Goal: Information Seeking & Learning: Compare options

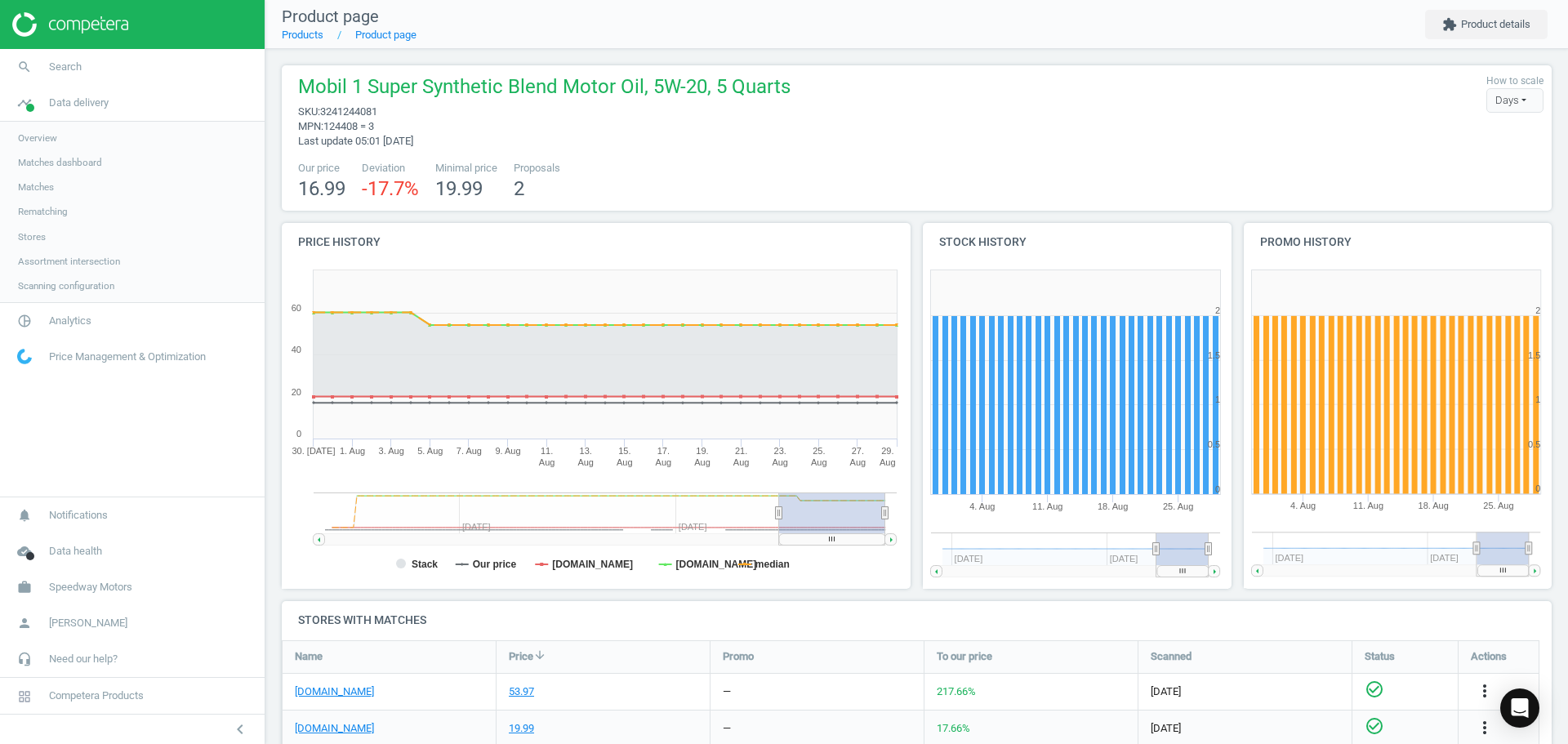
click at [55, 165] on span "Matches dashboard" at bounding box center [59, 163] width 84 height 13
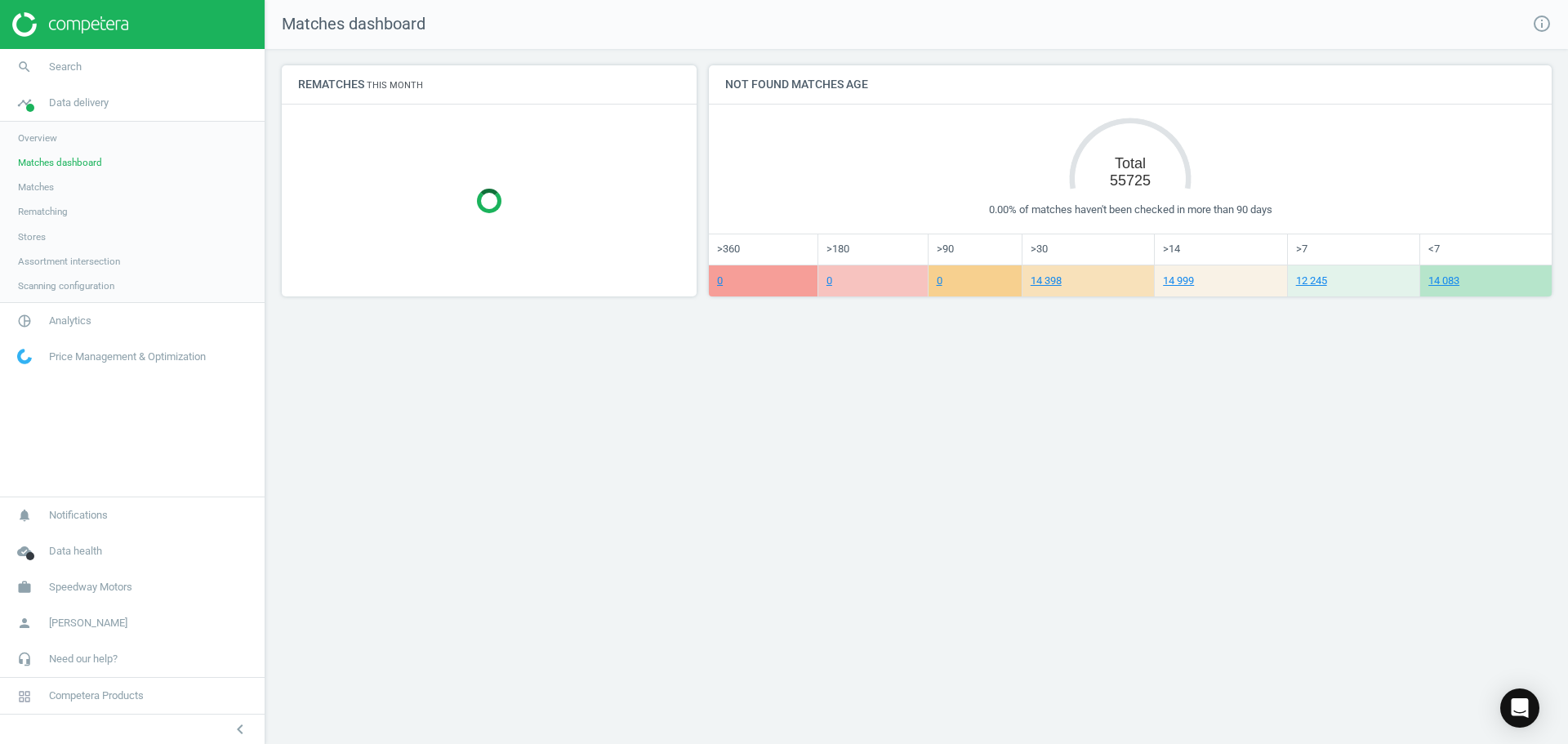
click at [36, 191] on span "Matches" at bounding box center [35, 186] width 36 height 13
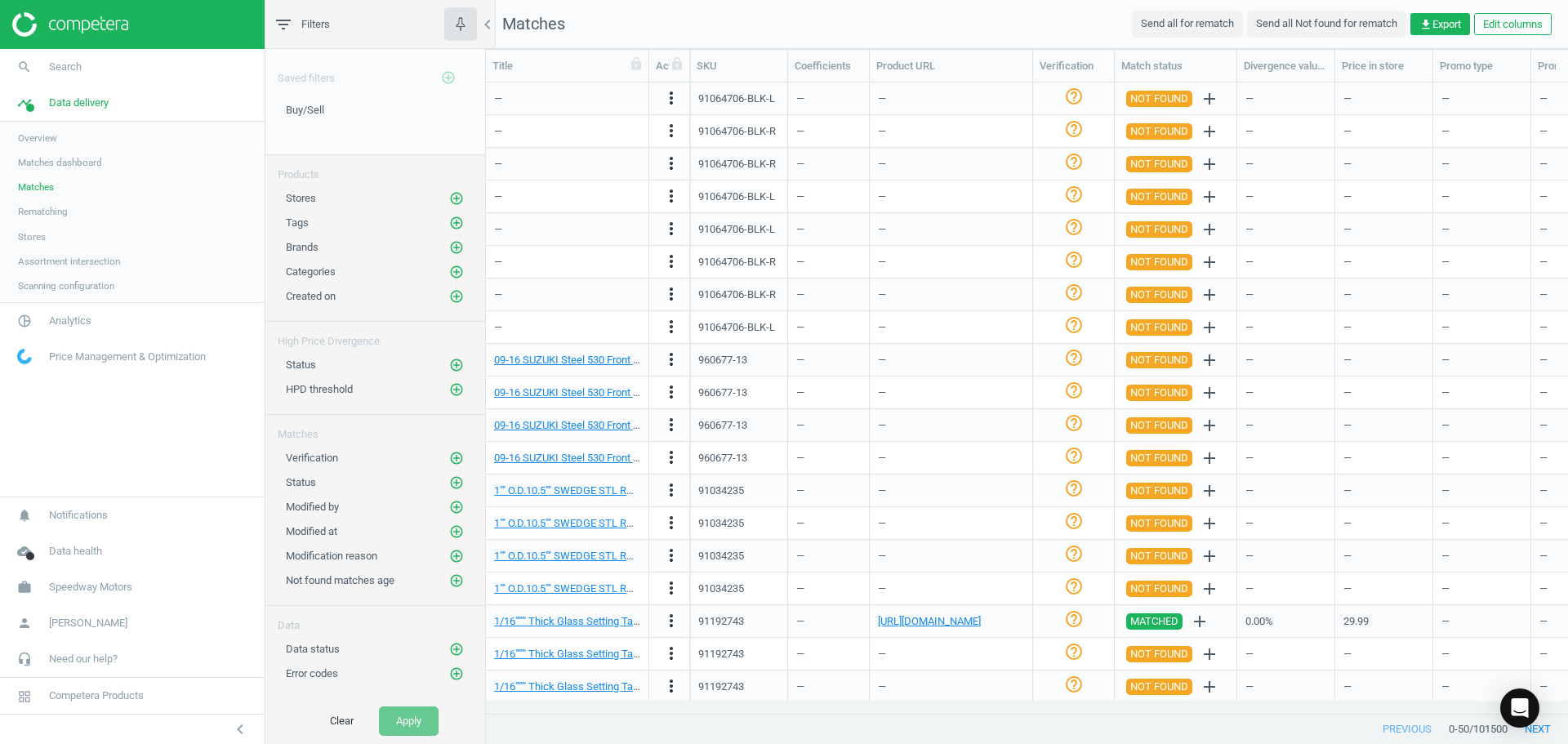
scroll to position [163, 0]
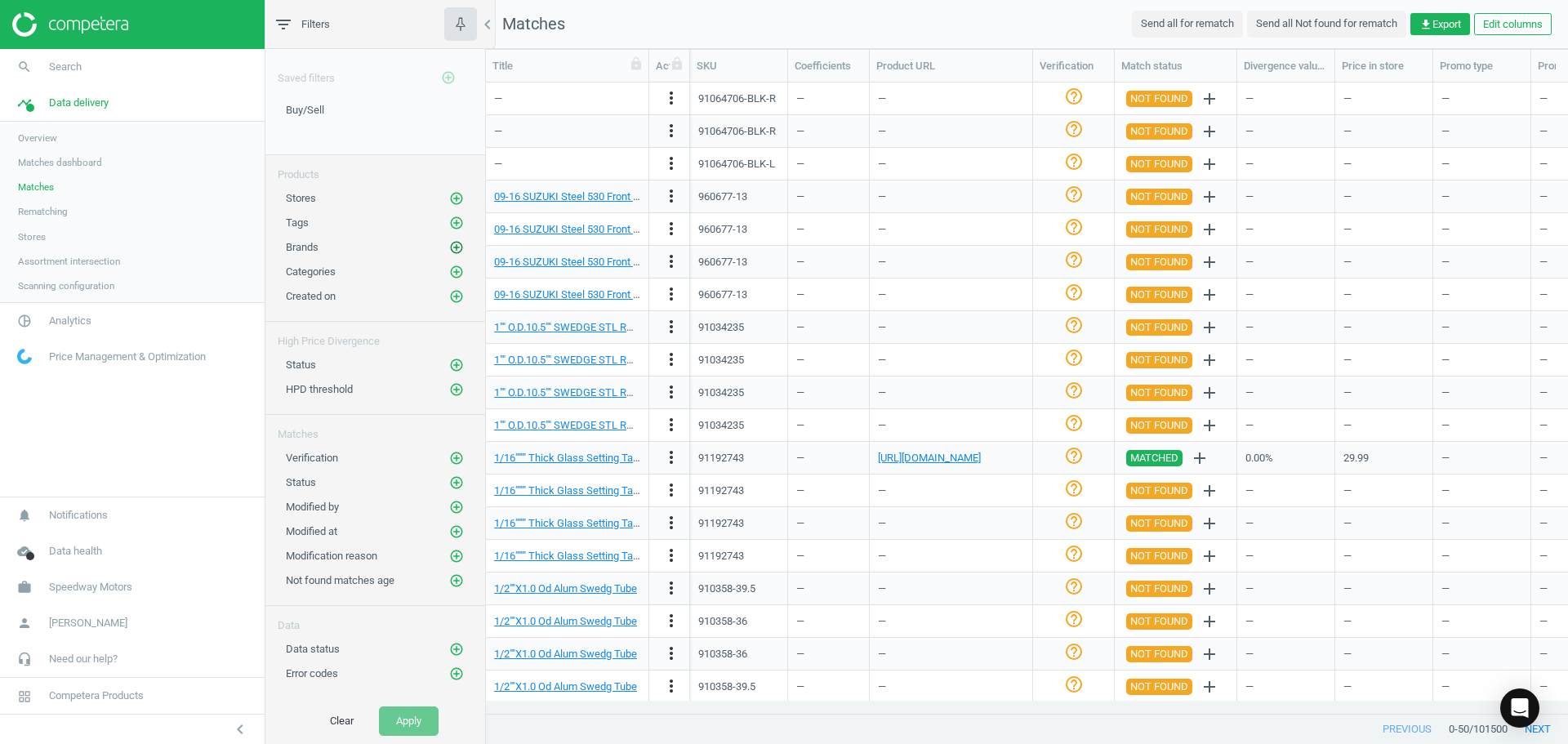
click at [454, 247] on icon "add_circle_outline" at bounding box center [456, 247] width 15 height 15
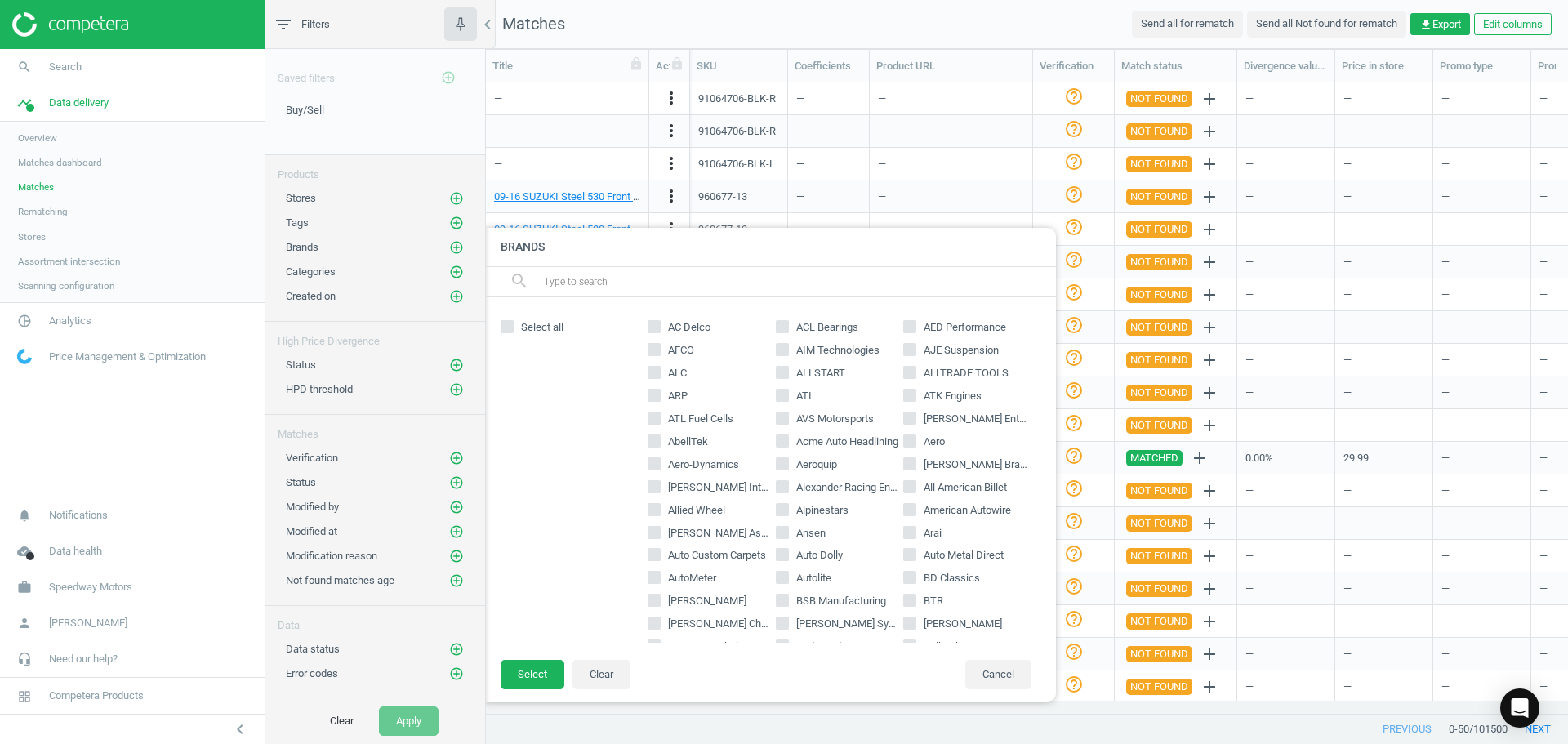
click at [626, 283] on input "text" at bounding box center [793, 282] width 502 height 27
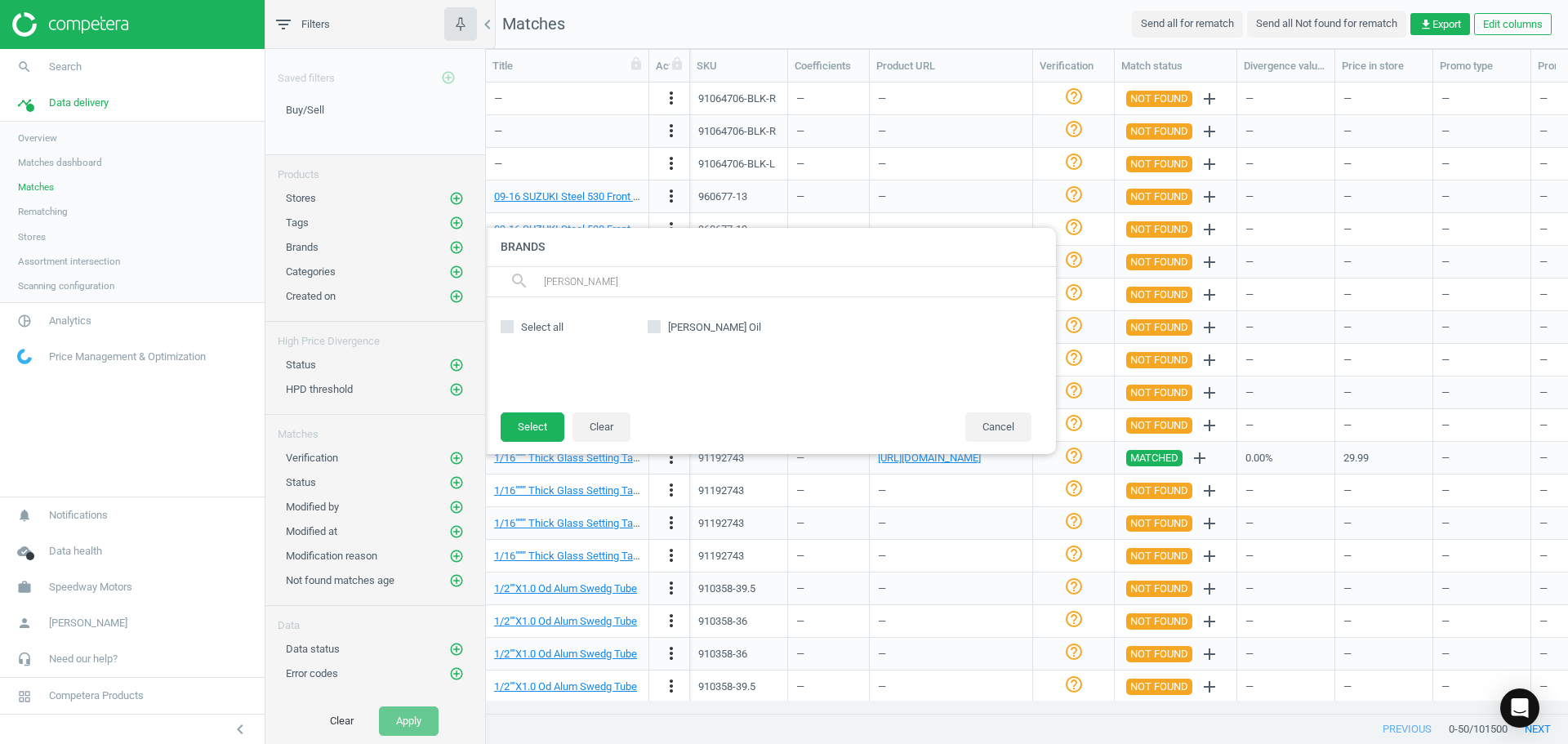
type input "[PERSON_NAME]"
click at [655, 329] on input "[PERSON_NAME] Oil" at bounding box center [655, 327] width 11 height 11
checkbox input "true"
click at [532, 424] on button "Select" at bounding box center [533, 427] width 64 height 29
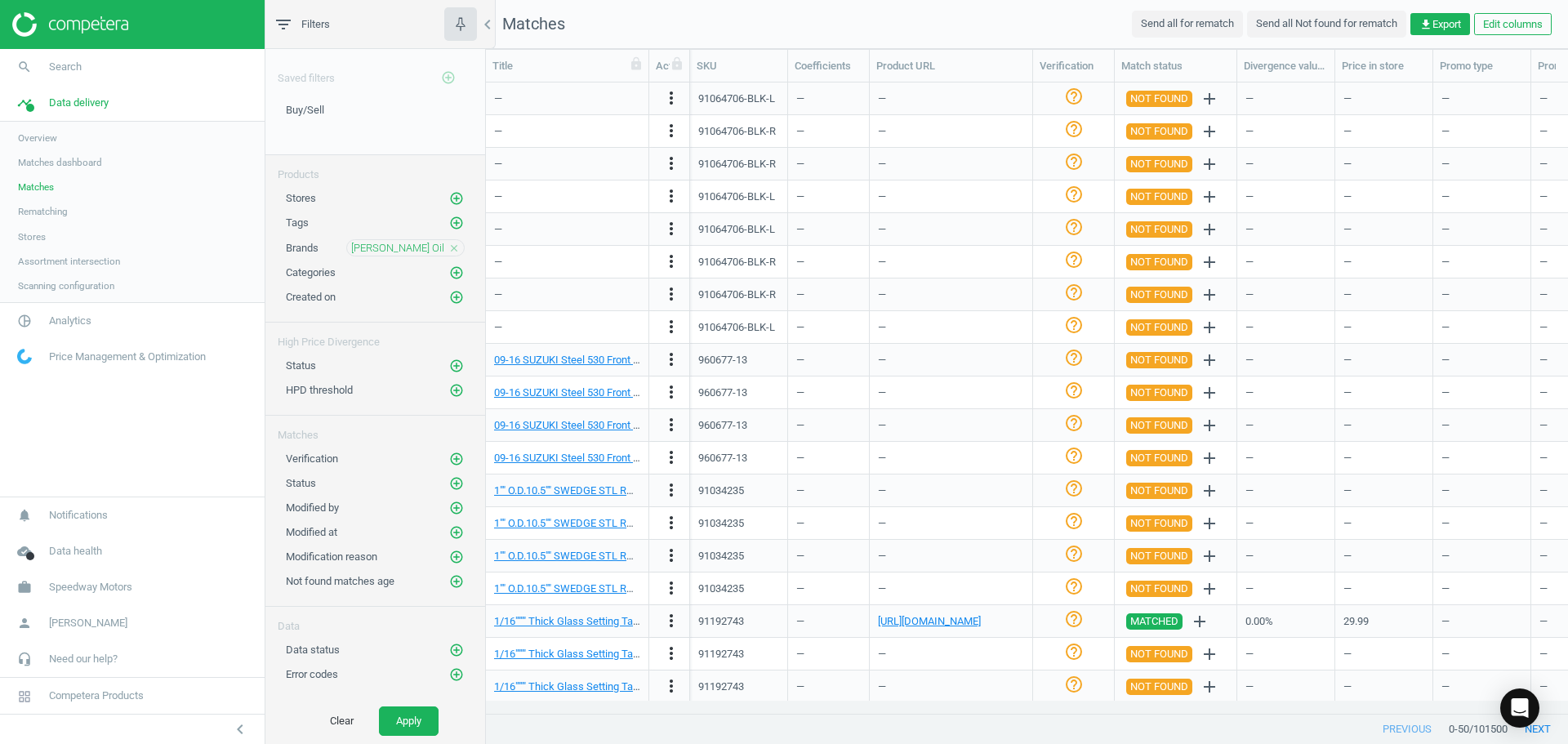
scroll to position [81, 0]
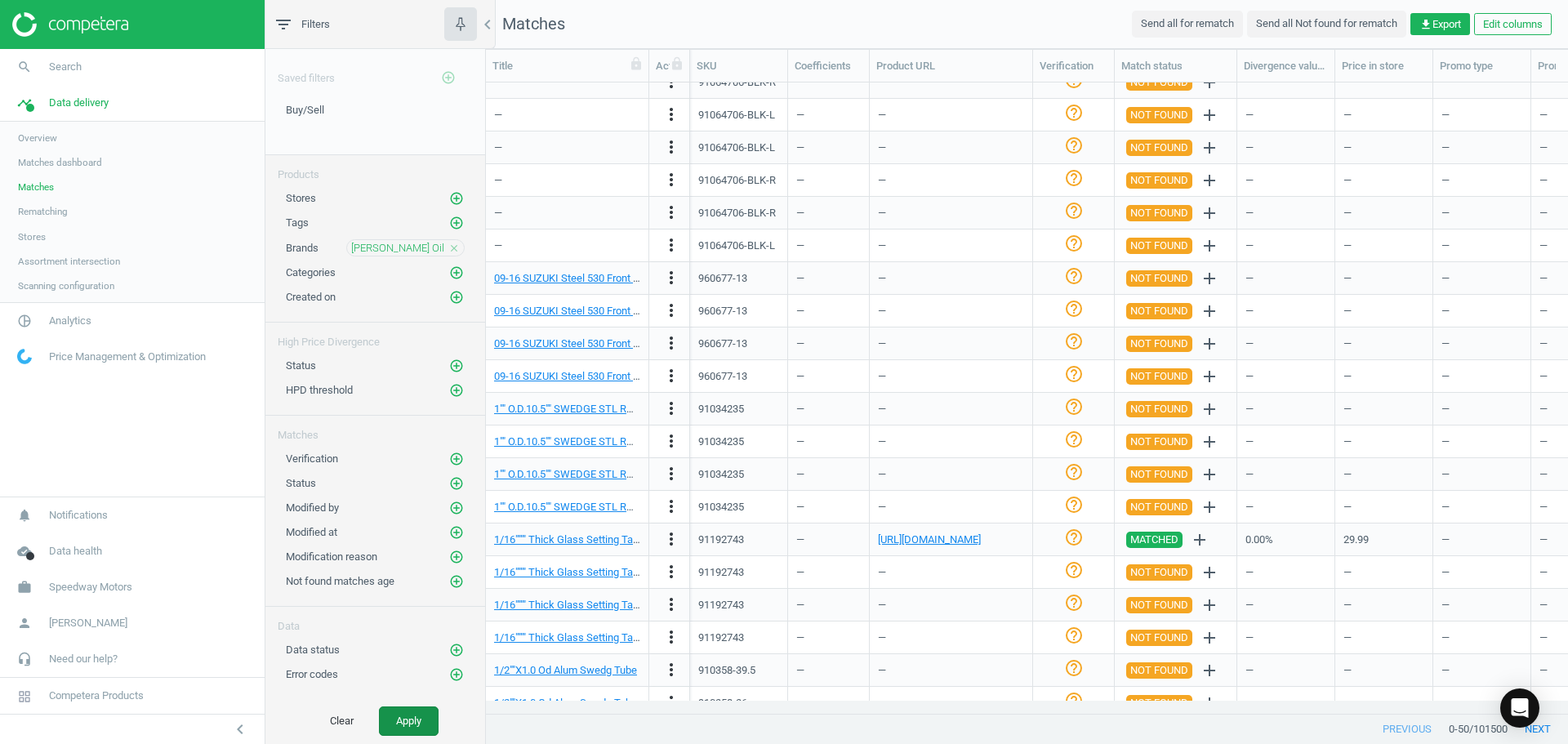
click at [408, 713] on button "Apply" at bounding box center [408, 721] width 59 height 29
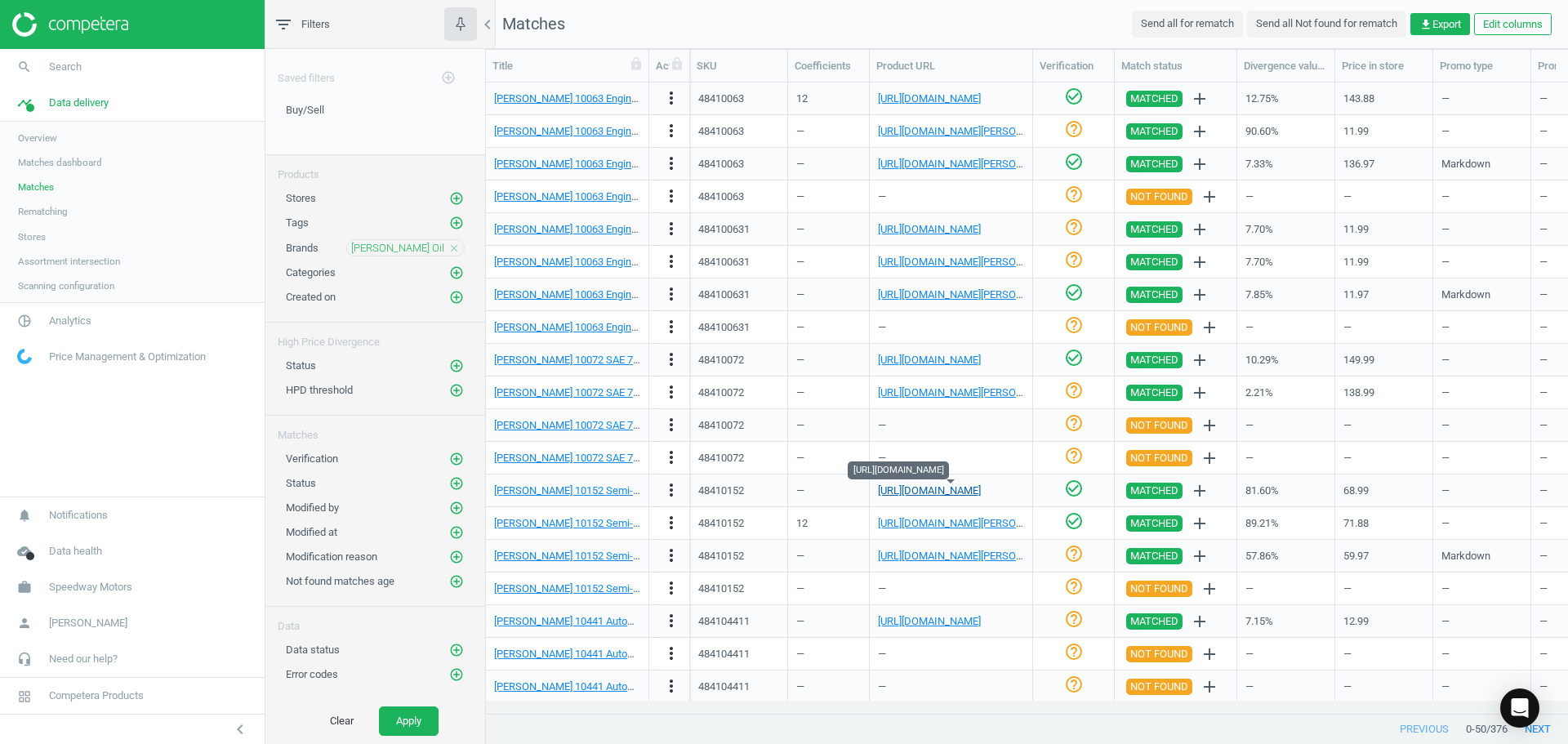
click at [958, 484] on link "[URL][DOMAIN_NAME]" at bounding box center [929, 490] width 102 height 12
click at [518, 497] on div "[PERSON_NAME] 10152 Semi-Synthetic Assembly Lube, Case of 12 Bottles" at bounding box center [566, 490] width 146 height 15
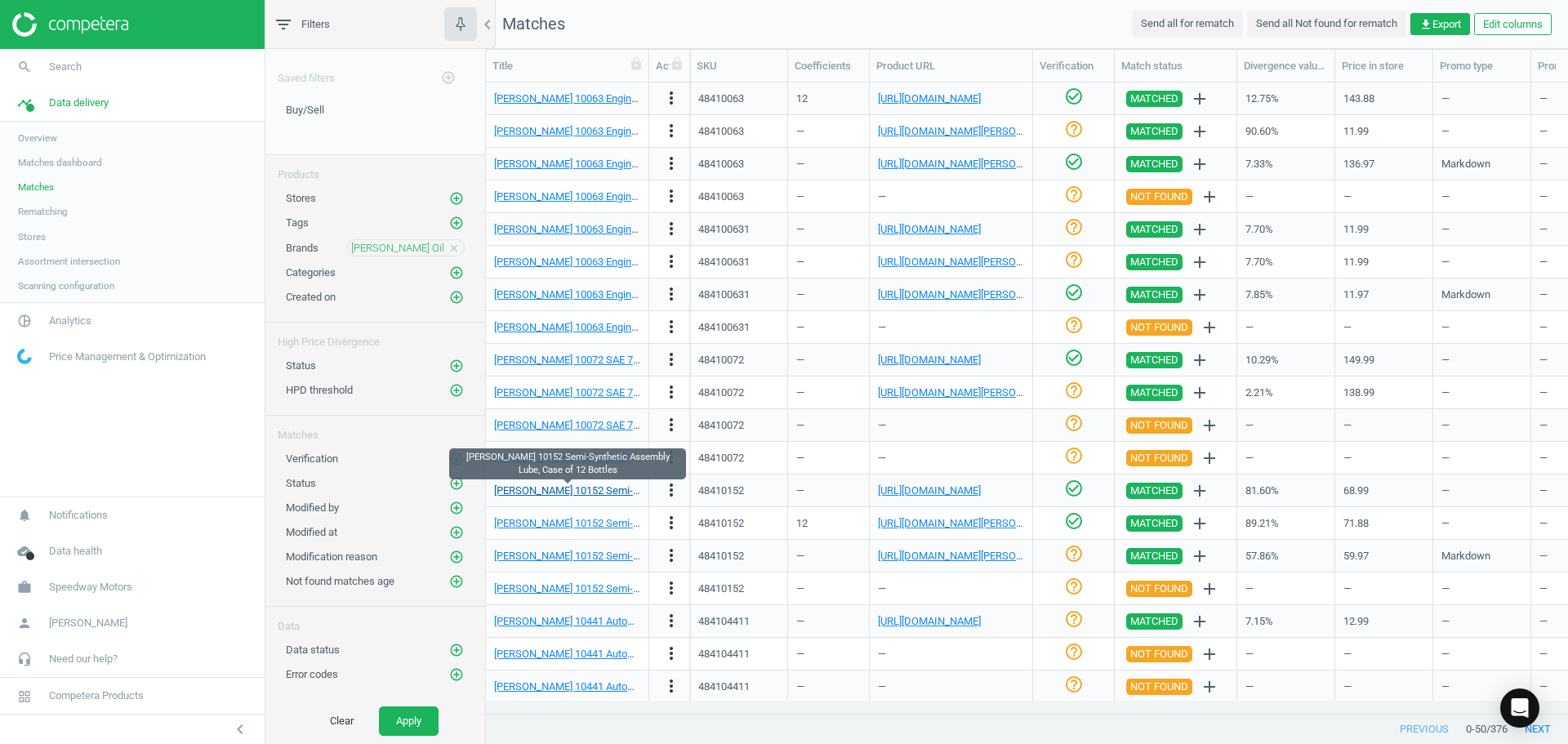
click at [527, 490] on link "[PERSON_NAME] 10152 Semi-Synthetic Assembly Lube, Case of 12 Bottles" at bounding box center [666, 490] width 345 height 12
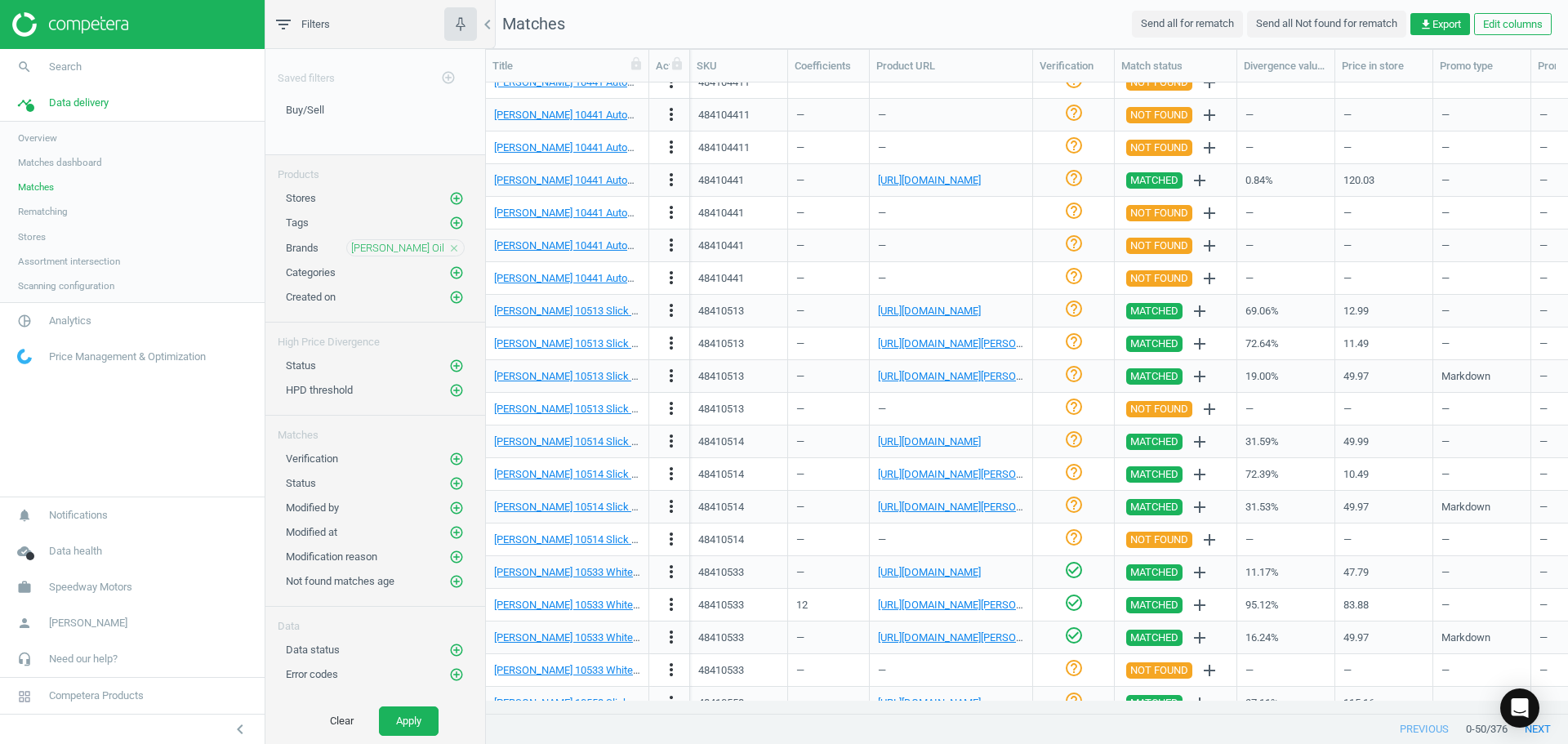
scroll to position [654, 0]
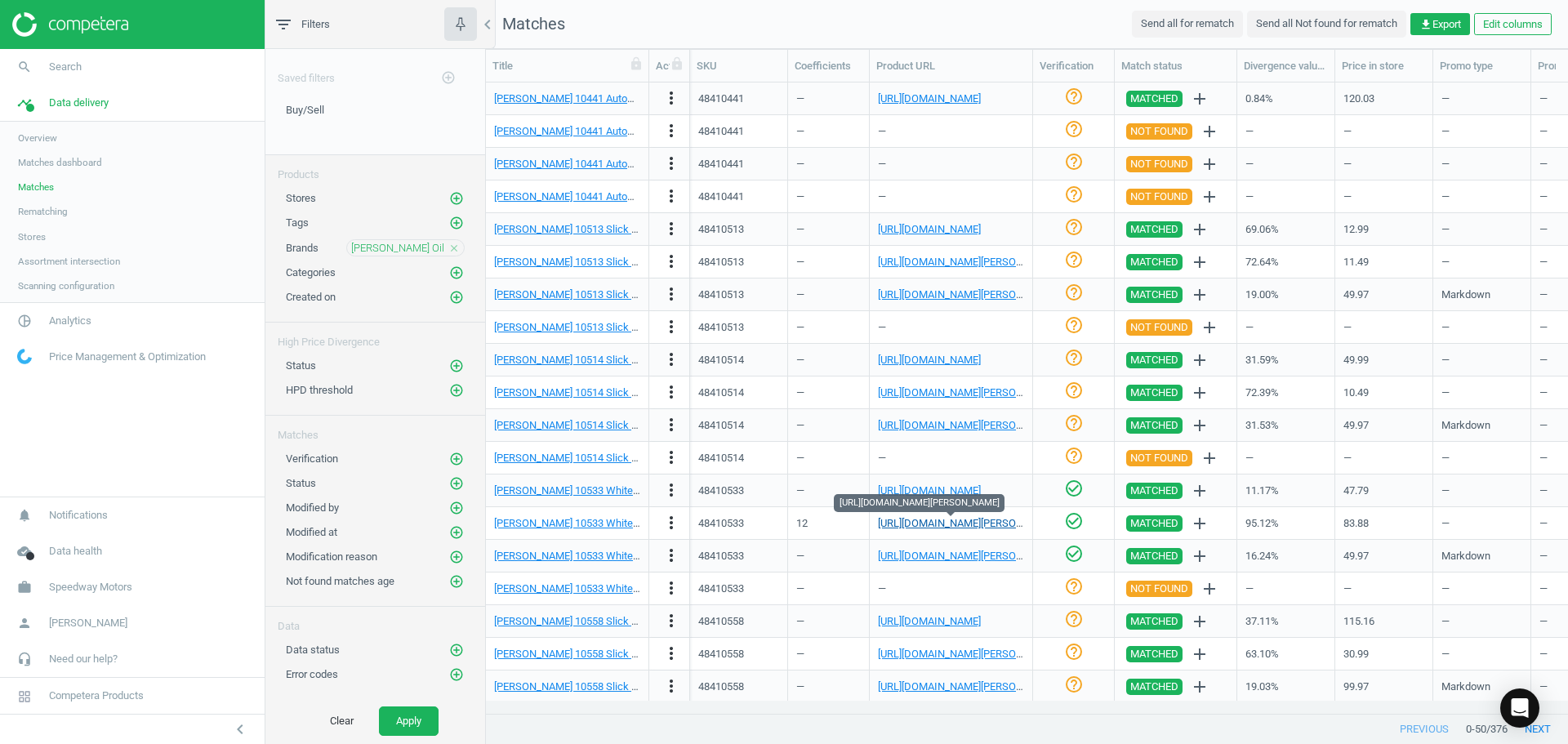
click at [933, 528] on link "[URL][DOMAIN_NAME][PERSON_NAME]" at bounding box center [968, 523] width 181 height 12
click at [591, 531] on div "[PERSON_NAME] 10533 White Lithium Grease, Case of 12" at bounding box center [566, 523] width 146 height 28
click at [588, 526] on link "[PERSON_NAME] 10533 White Lithium Grease, Case of 12" at bounding box center [626, 523] width 266 height 12
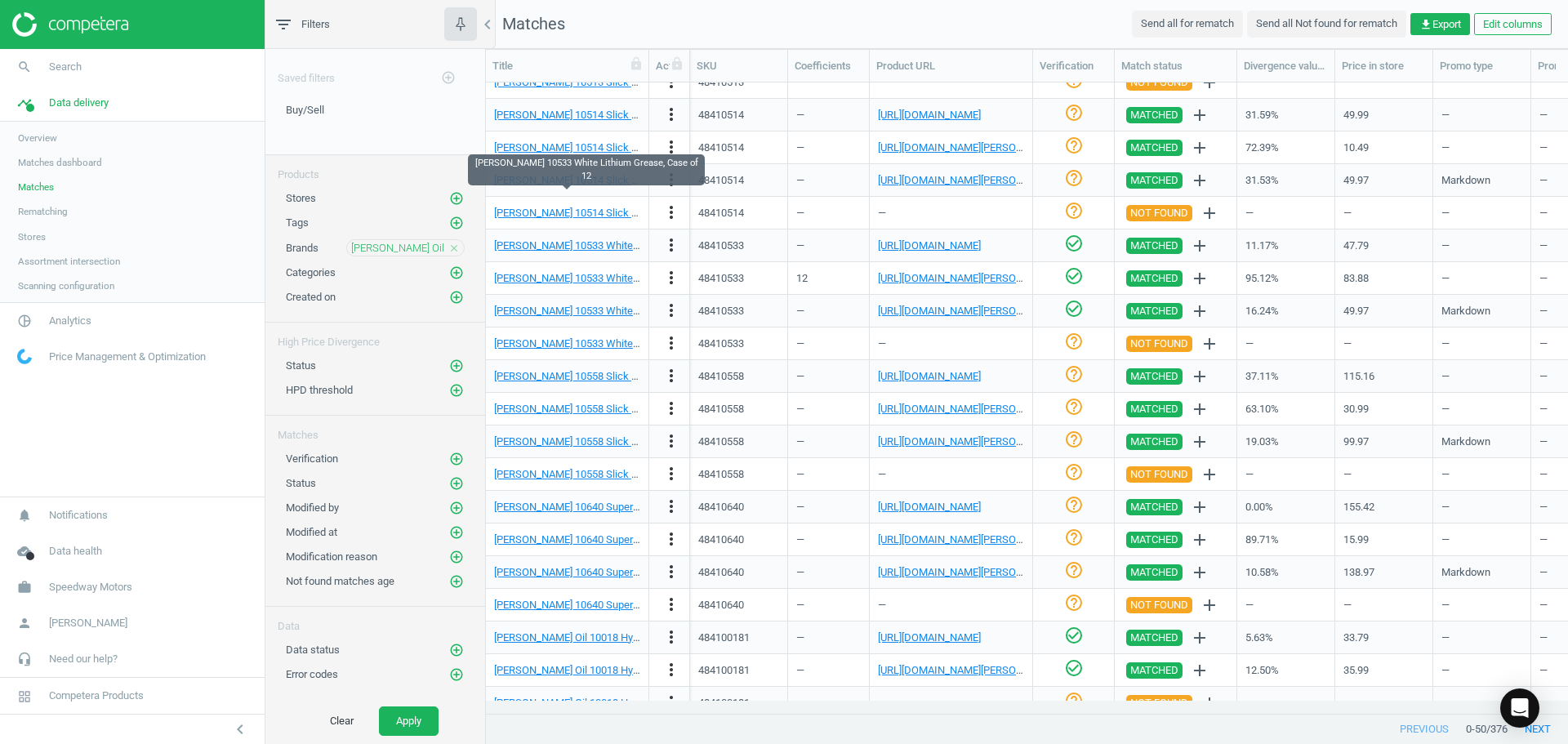
scroll to position [1015, 0]
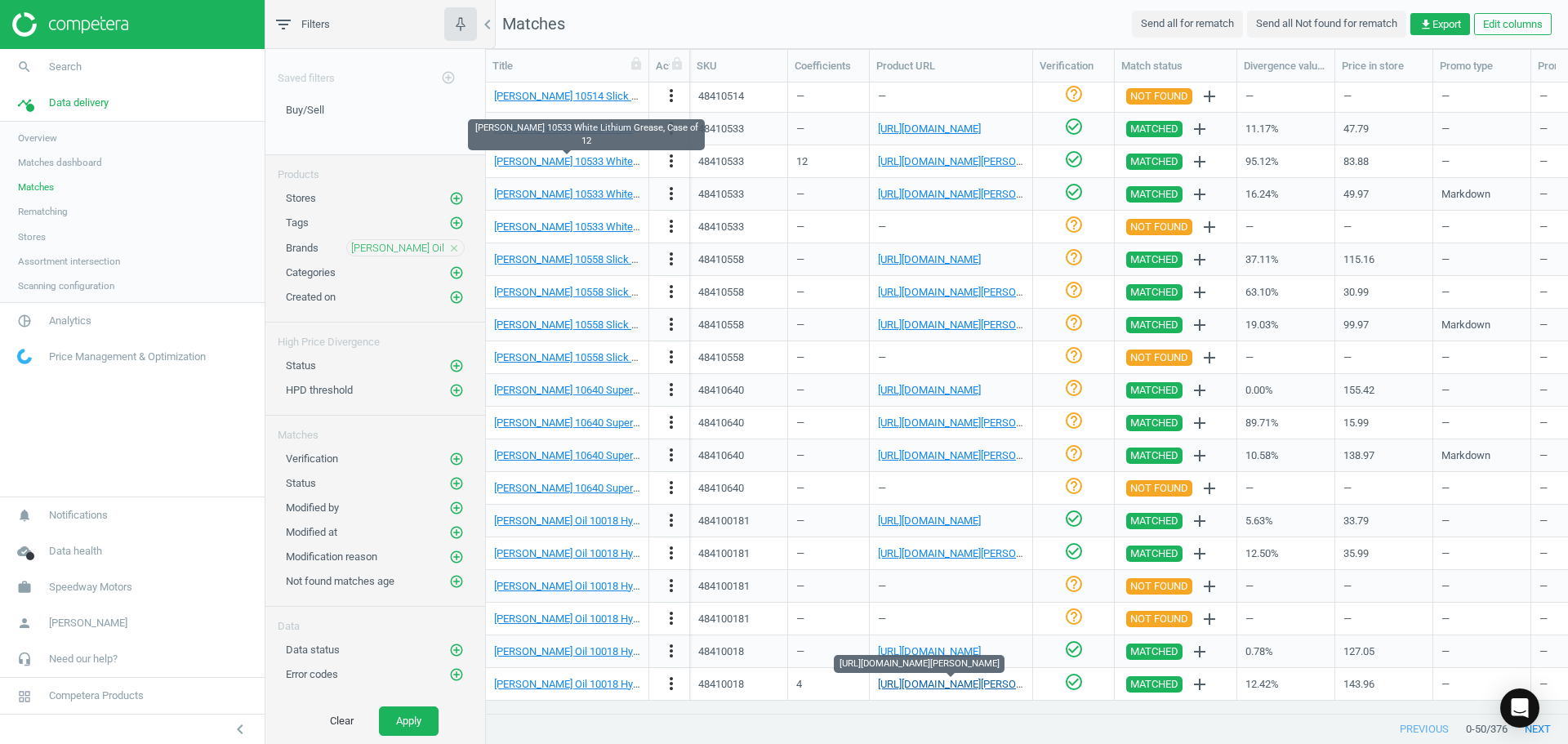
click at [995, 687] on link "[URL][DOMAIN_NAME][PERSON_NAME]" at bounding box center [968, 684] width 181 height 12
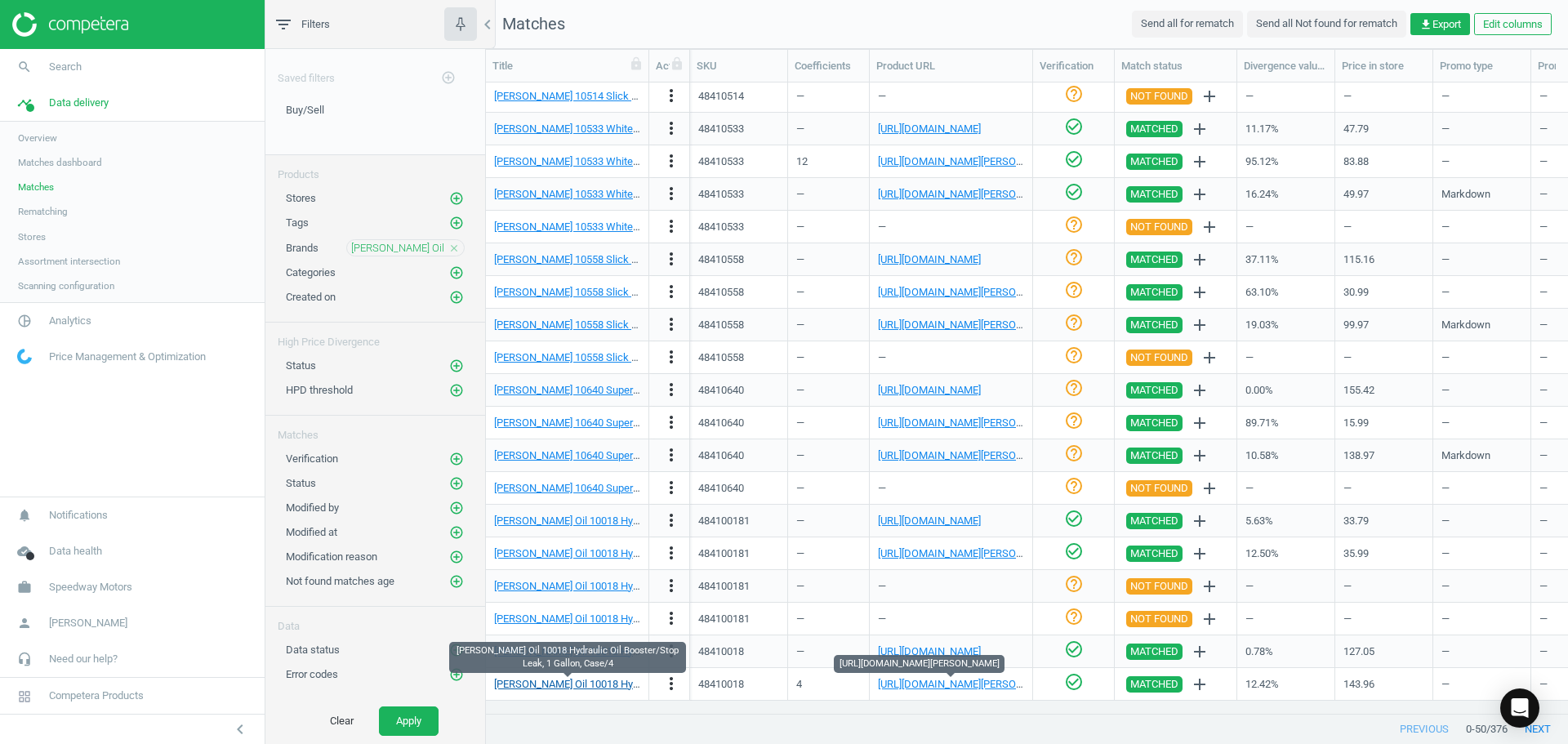
click at [629, 683] on link "[PERSON_NAME] Oil 10018 Hydraulic Oil Booster/Stop Leak, 1 Gallon, Case/4" at bounding box center [670, 684] width 354 height 12
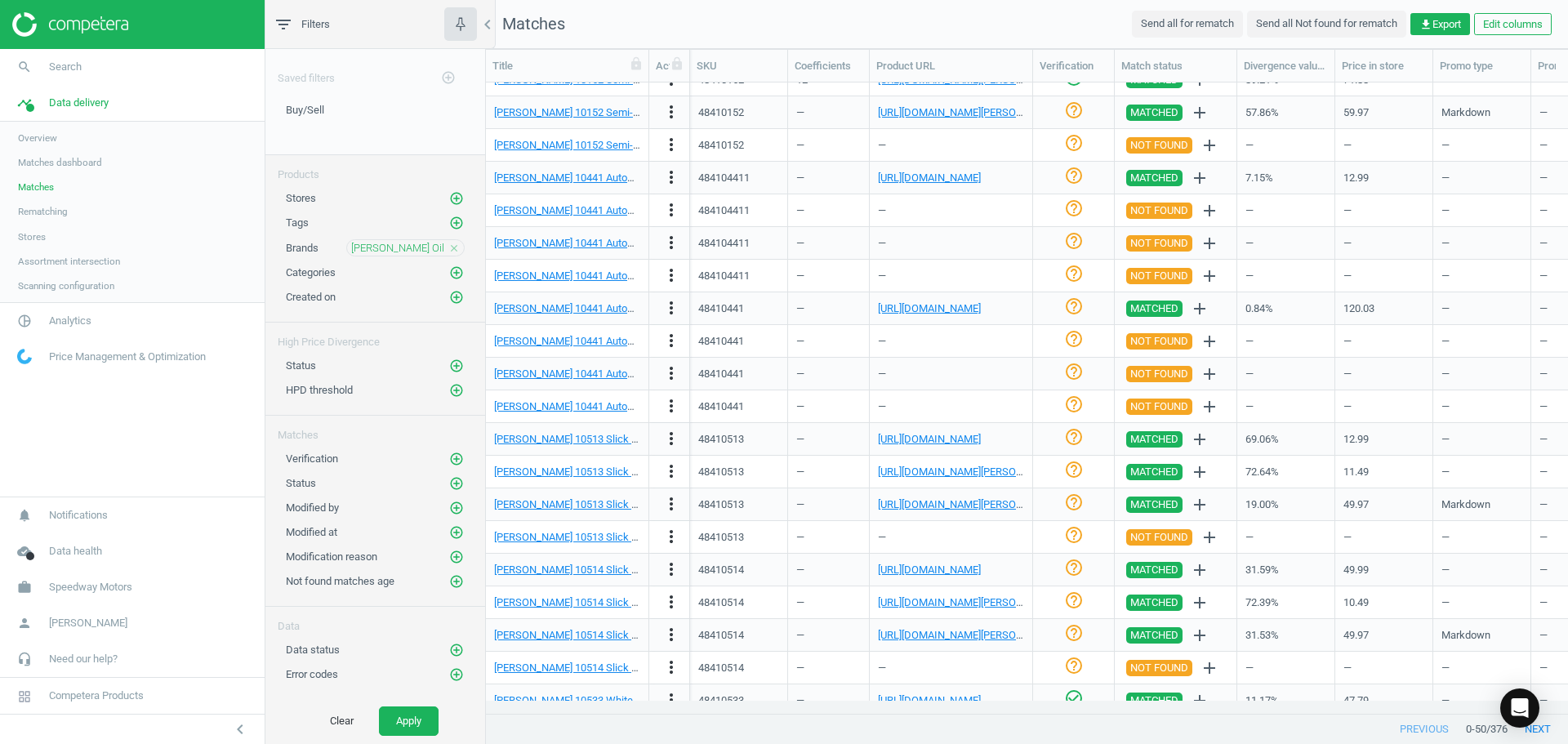
scroll to position [0, 0]
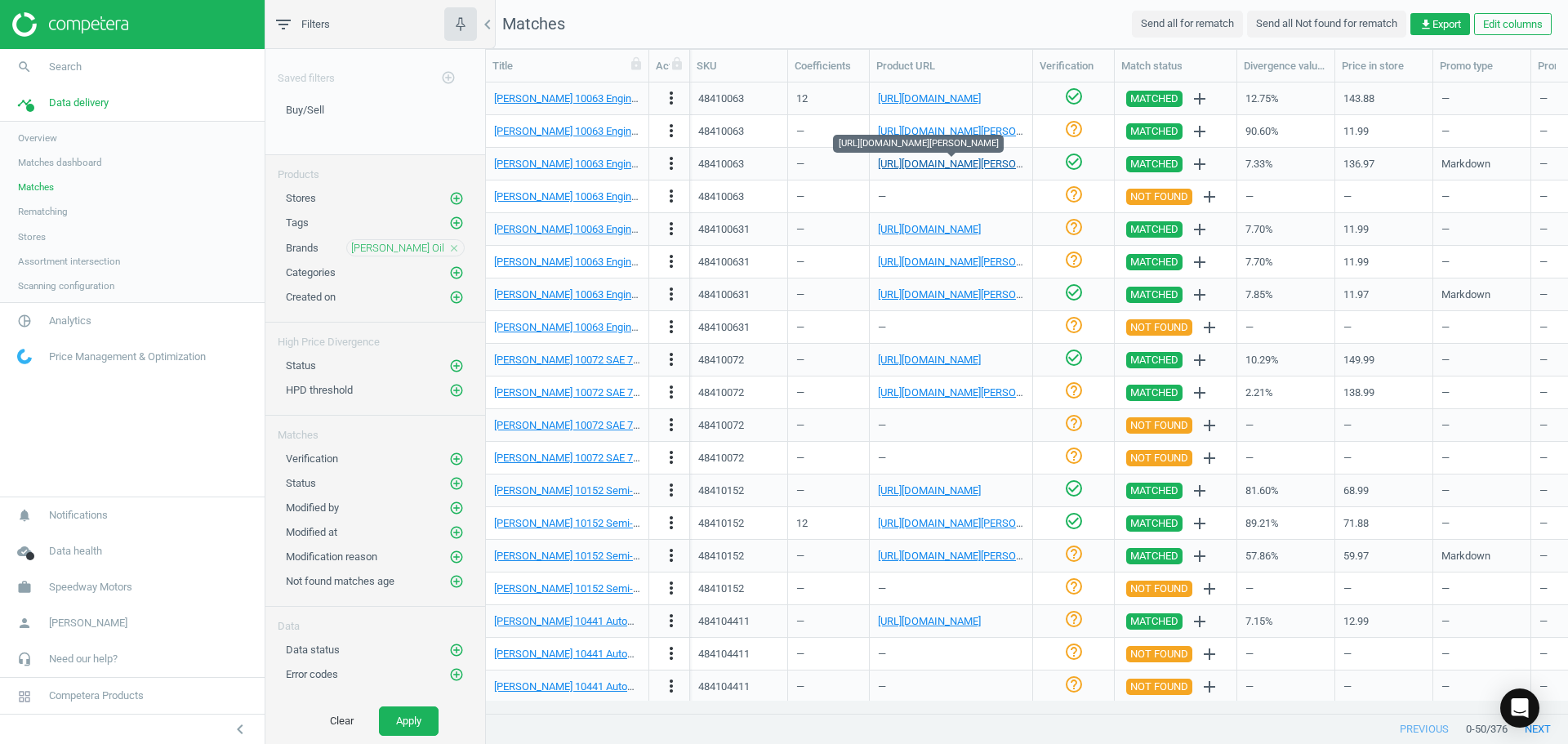
click at [955, 168] on link "[URL][DOMAIN_NAME][PERSON_NAME]" at bounding box center [968, 163] width 181 height 12
click at [587, 165] on link "[PERSON_NAME] 10063 Engine Break-In Oil Additive, TB Zinc Plus, Case of 12" at bounding box center [672, 163] width 357 height 12
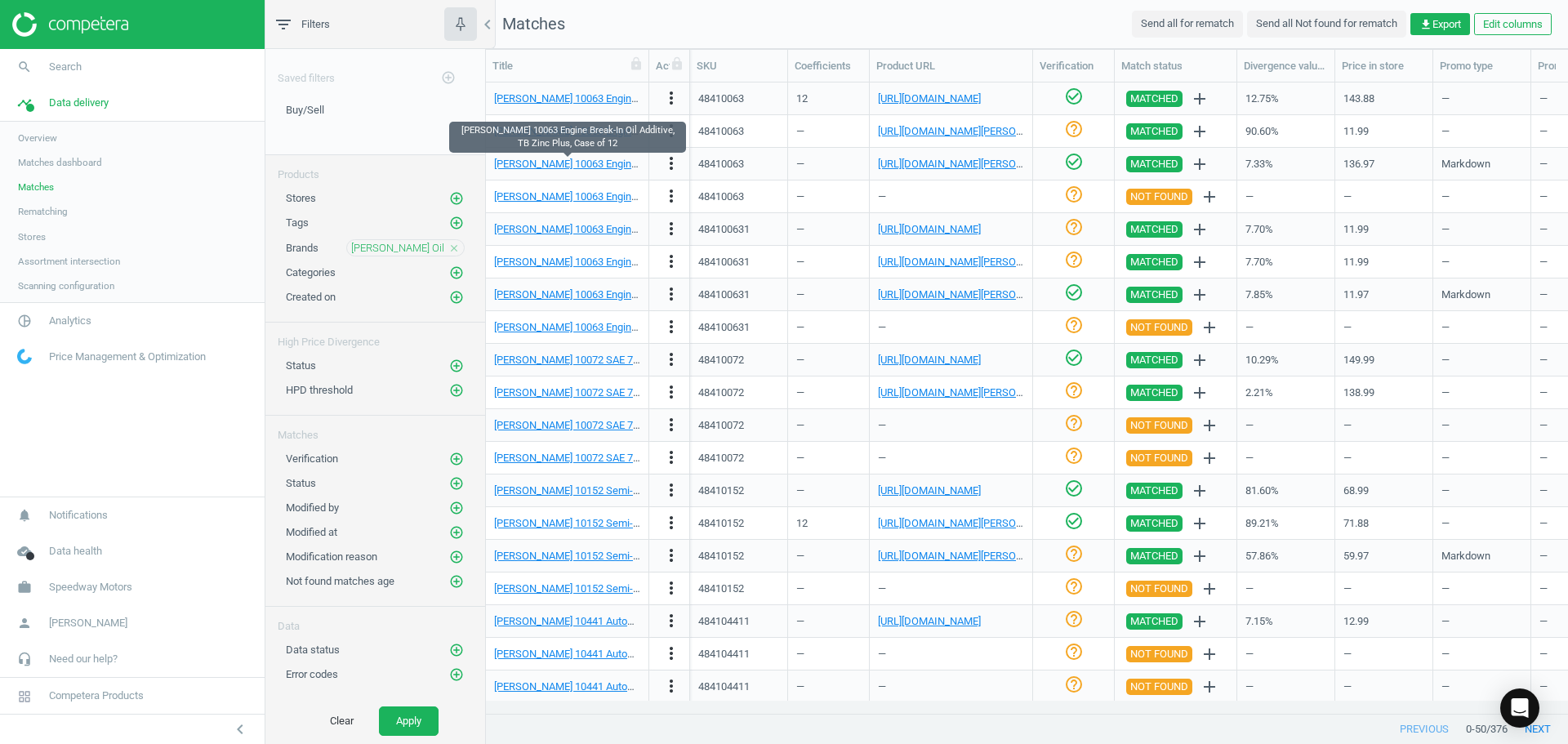
click at [938, 152] on div "[URL][DOMAIN_NAME][PERSON_NAME]" at bounding box center [951, 163] width 146 height 28
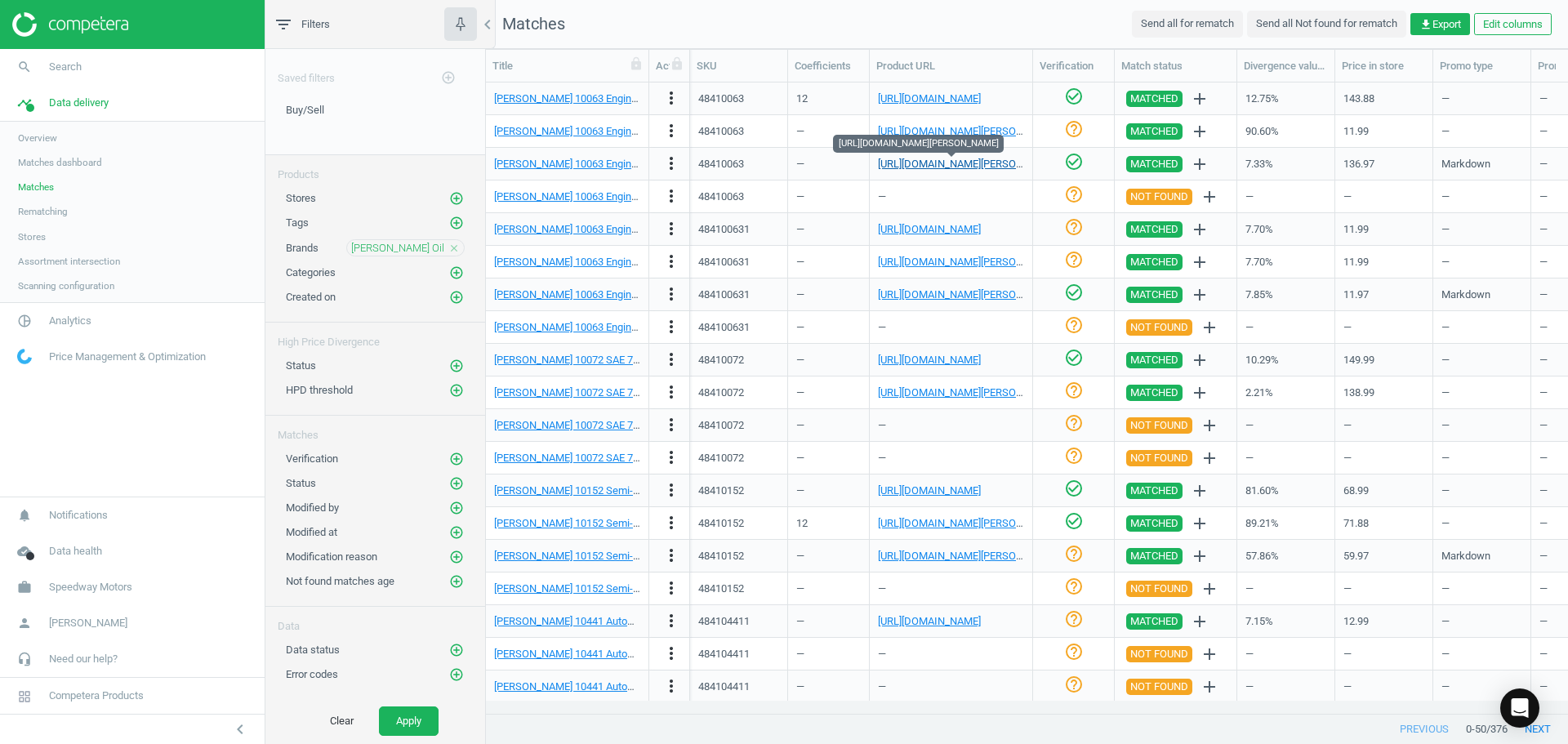
click at [940, 158] on link "[URL][DOMAIN_NAME][PERSON_NAME]" at bounding box center [968, 163] width 181 height 12
click at [563, 157] on link "[PERSON_NAME] 10063 Engine Break-In Oil Additive, TB Zinc Plus, Case of 12" at bounding box center [672, 163] width 357 height 12
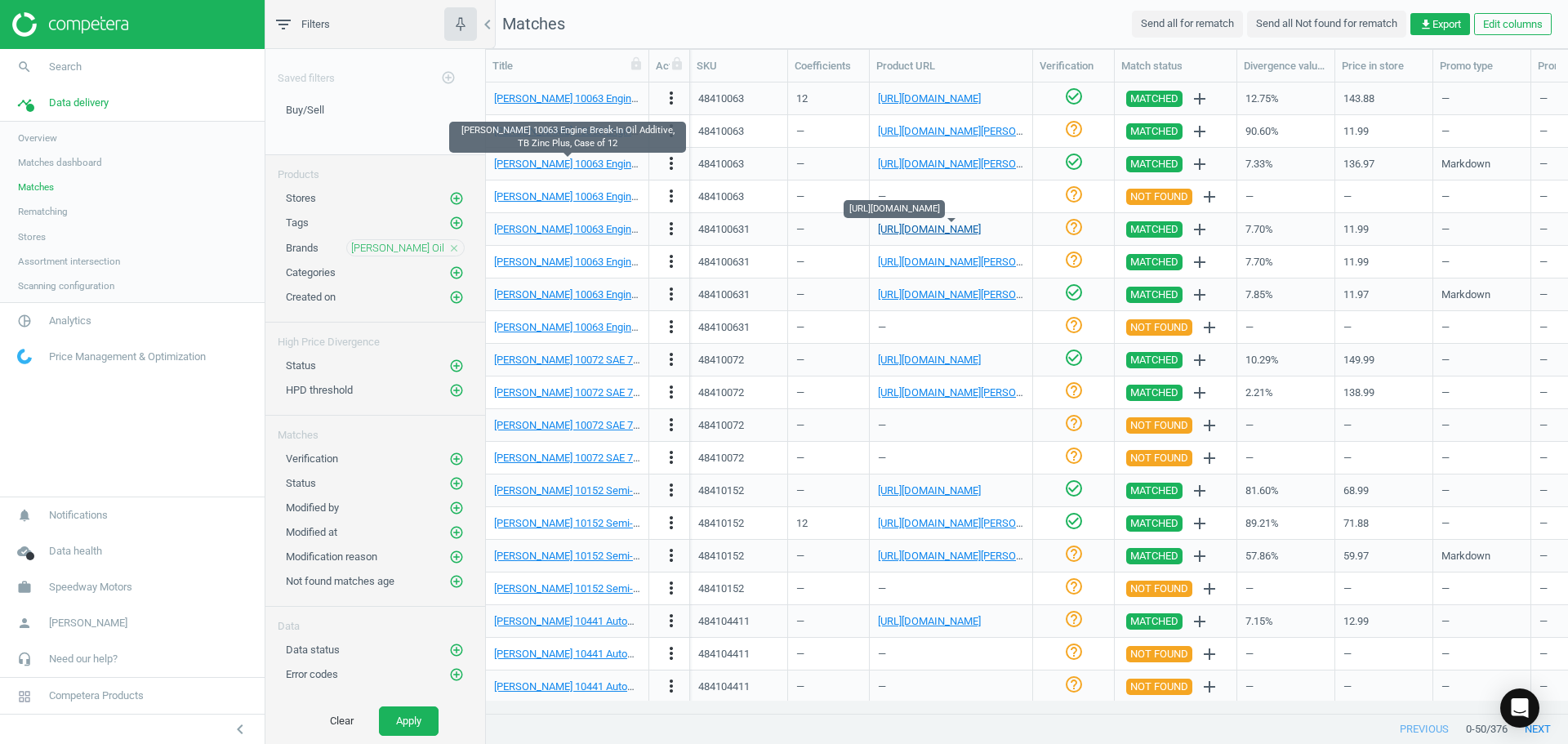
click at [980, 232] on link "[URL][DOMAIN_NAME]" at bounding box center [929, 229] width 102 height 12
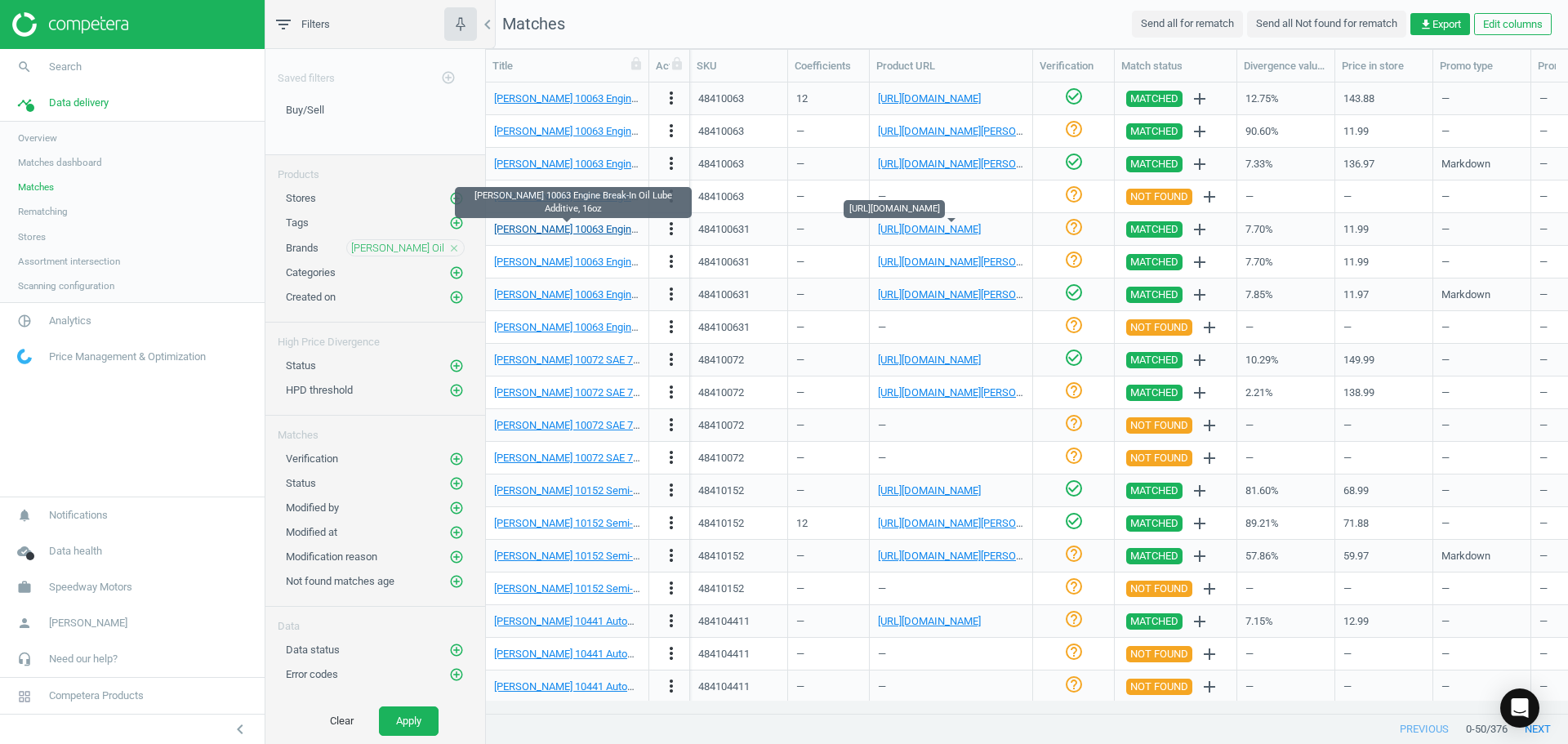
click at [589, 225] on link "[PERSON_NAME] 10063 Engine Break-In Oil Lube Additive, 16oz" at bounding box center [639, 229] width 291 height 12
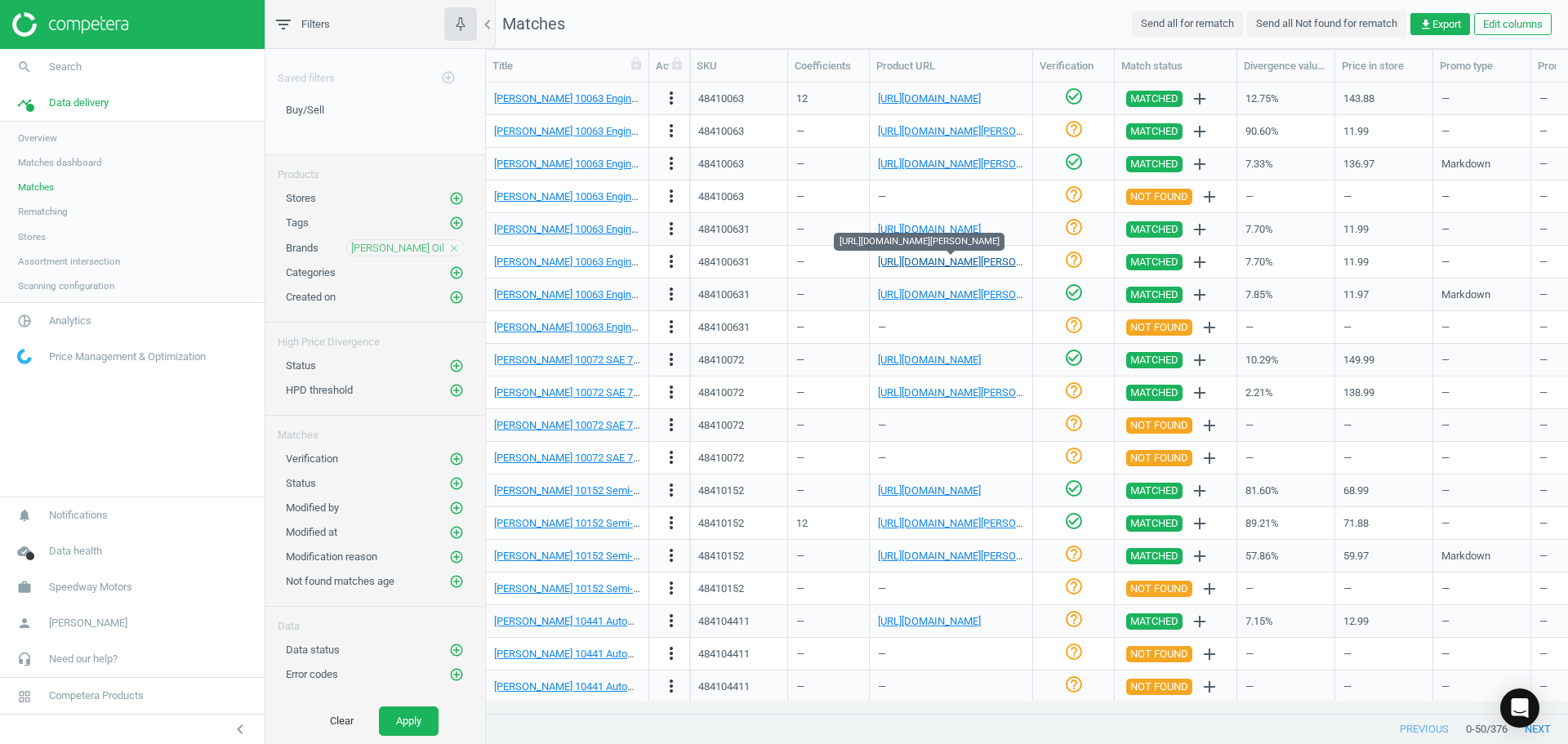
click at [966, 260] on link "[URL][DOMAIN_NAME][PERSON_NAME]" at bounding box center [968, 262] width 181 height 12
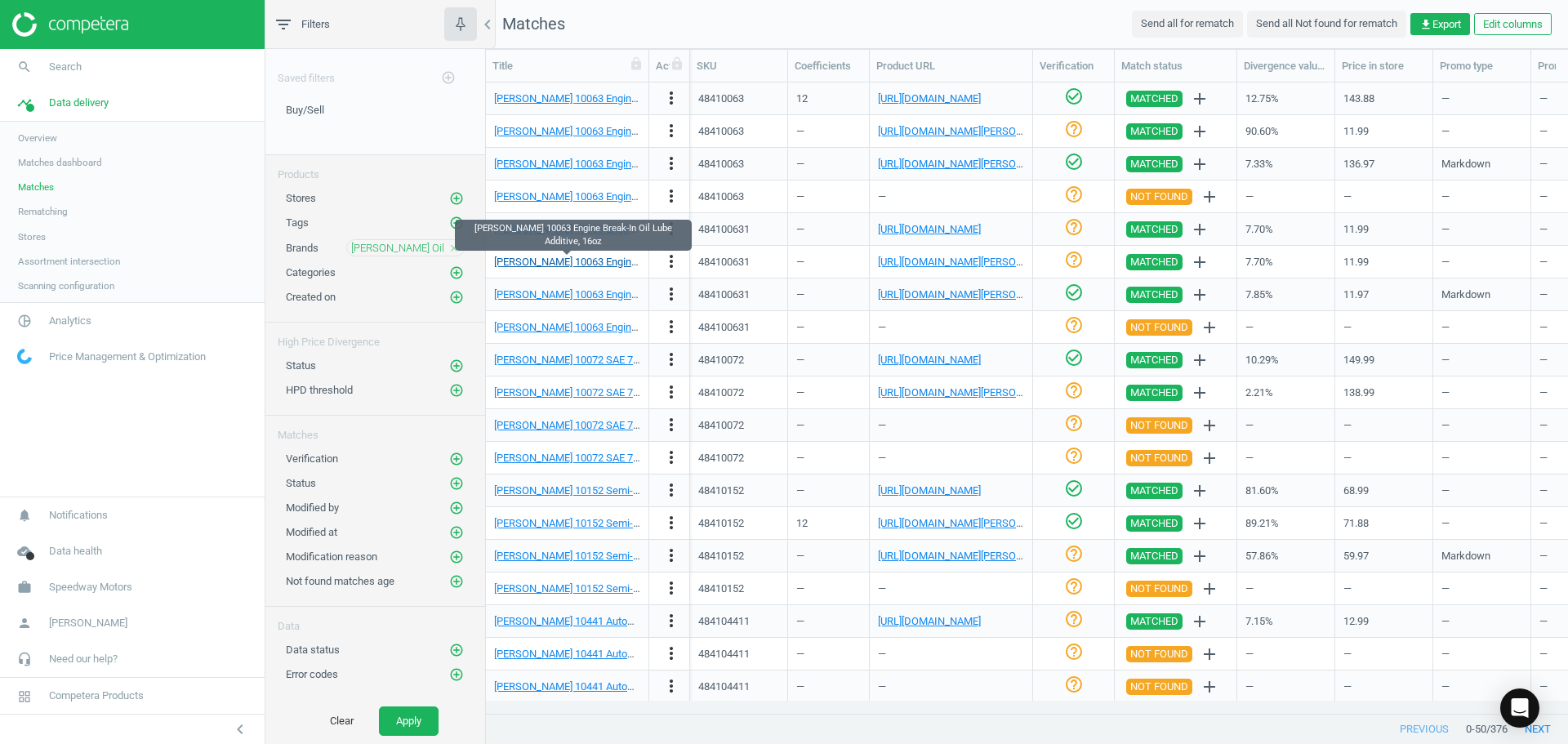
click at [610, 259] on link "[PERSON_NAME] 10063 Engine Break-In Oil Lube Additive, 16oz" at bounding box center [639, 262] width 291 height 12
click at [118, 440] on nav "search Search timeline Data delivery Overview Matches dashboard Matches Rematch…" at bounding box center [133, 272] width 265 height 448
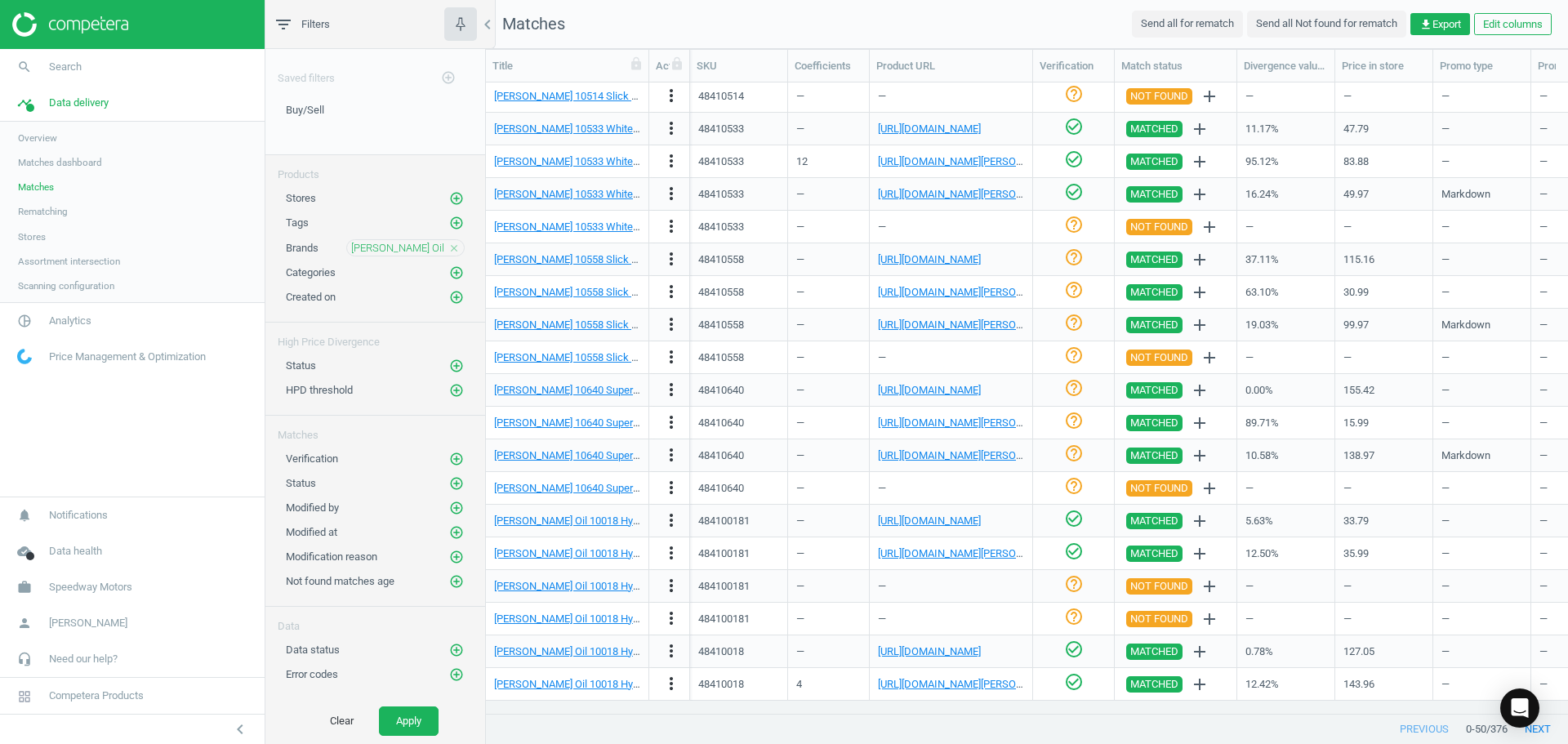
scroll to position [607, 0]
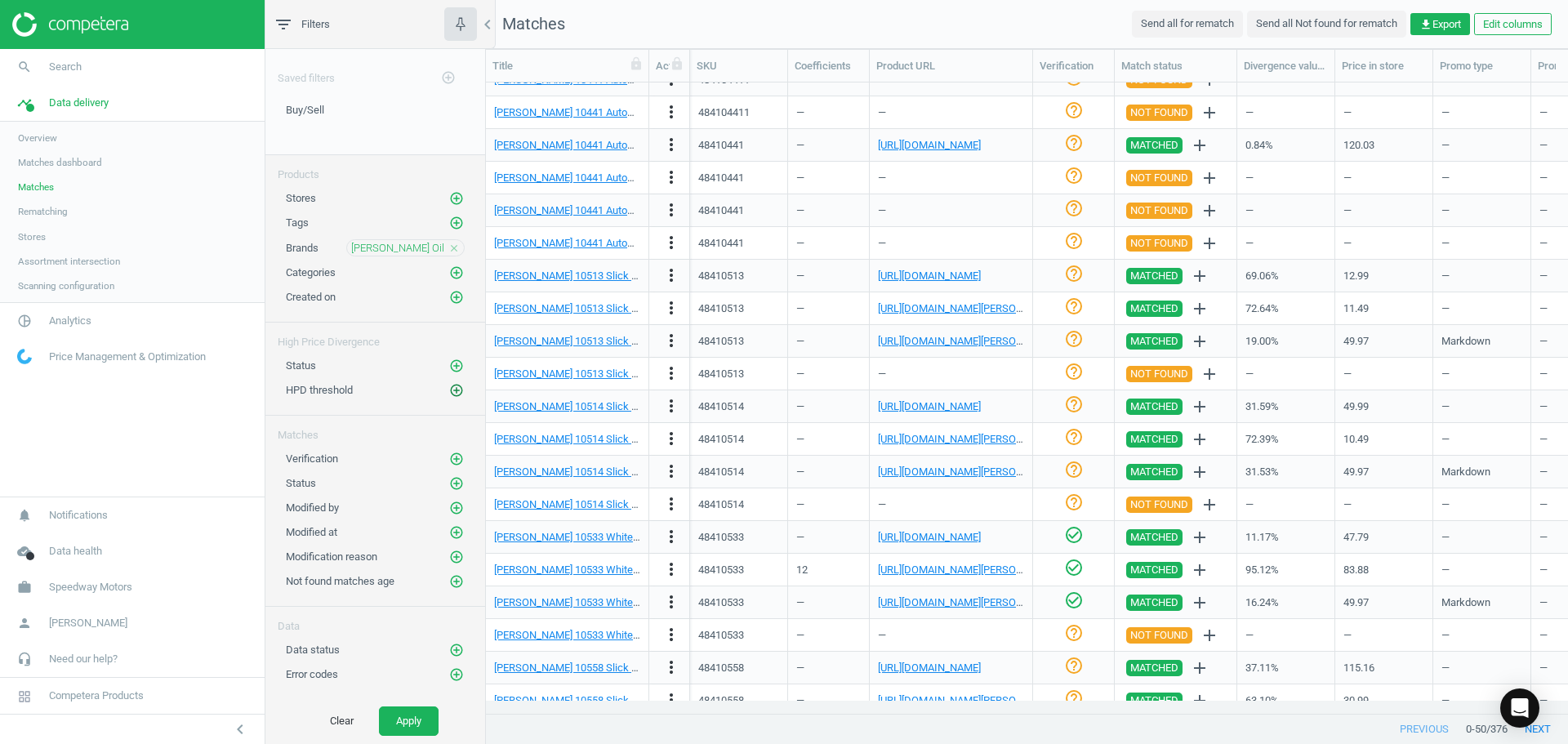
click at [454, 386] on icon "add_circle_outline" at bounding box center [456, 391] width 15 height 15
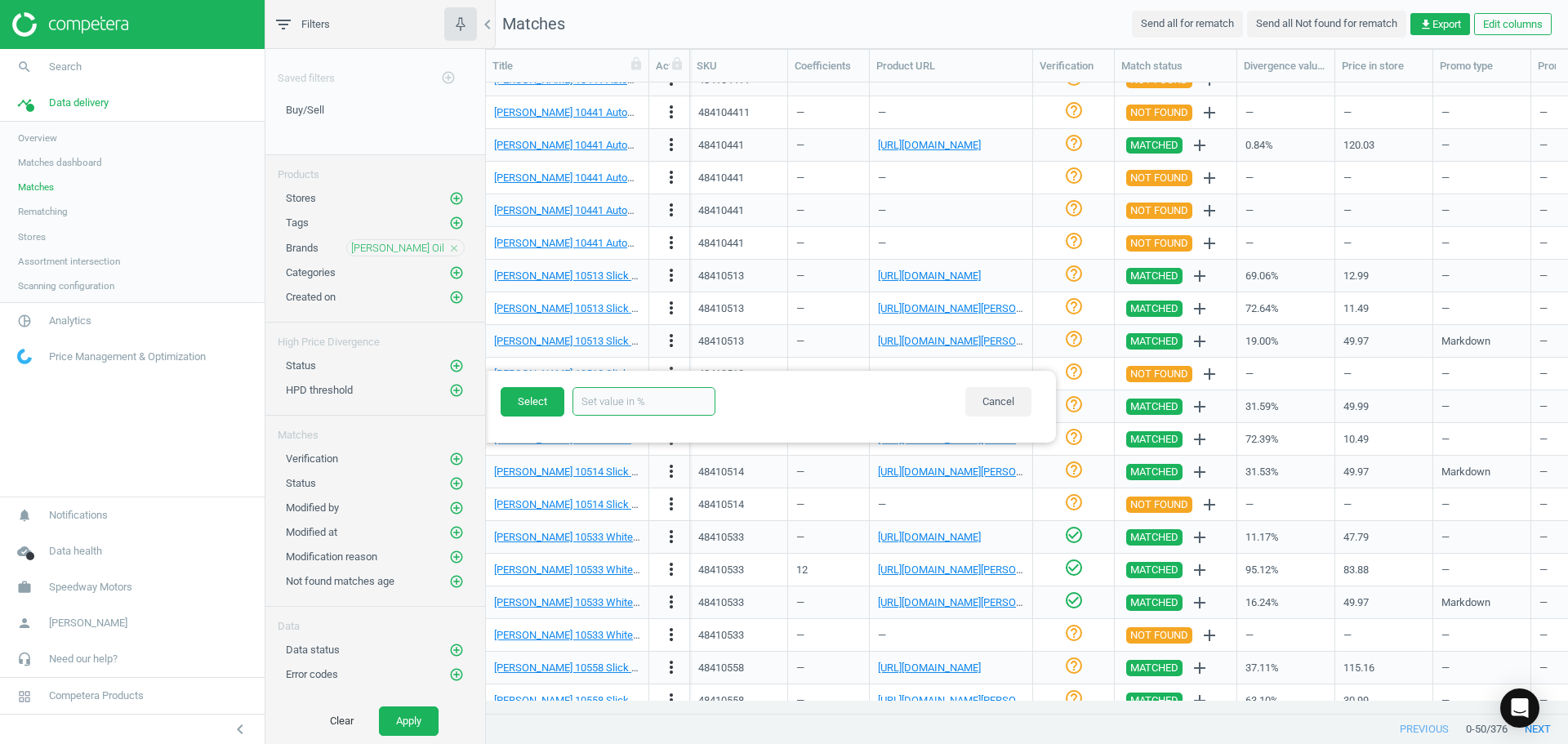
click at [615, 402] on input "text" at bounding box center [644, 401] width 143 height 28
type input "5"
click at [531, 405] on button "Select" at bounding box center [533, 401] width 64 height 29
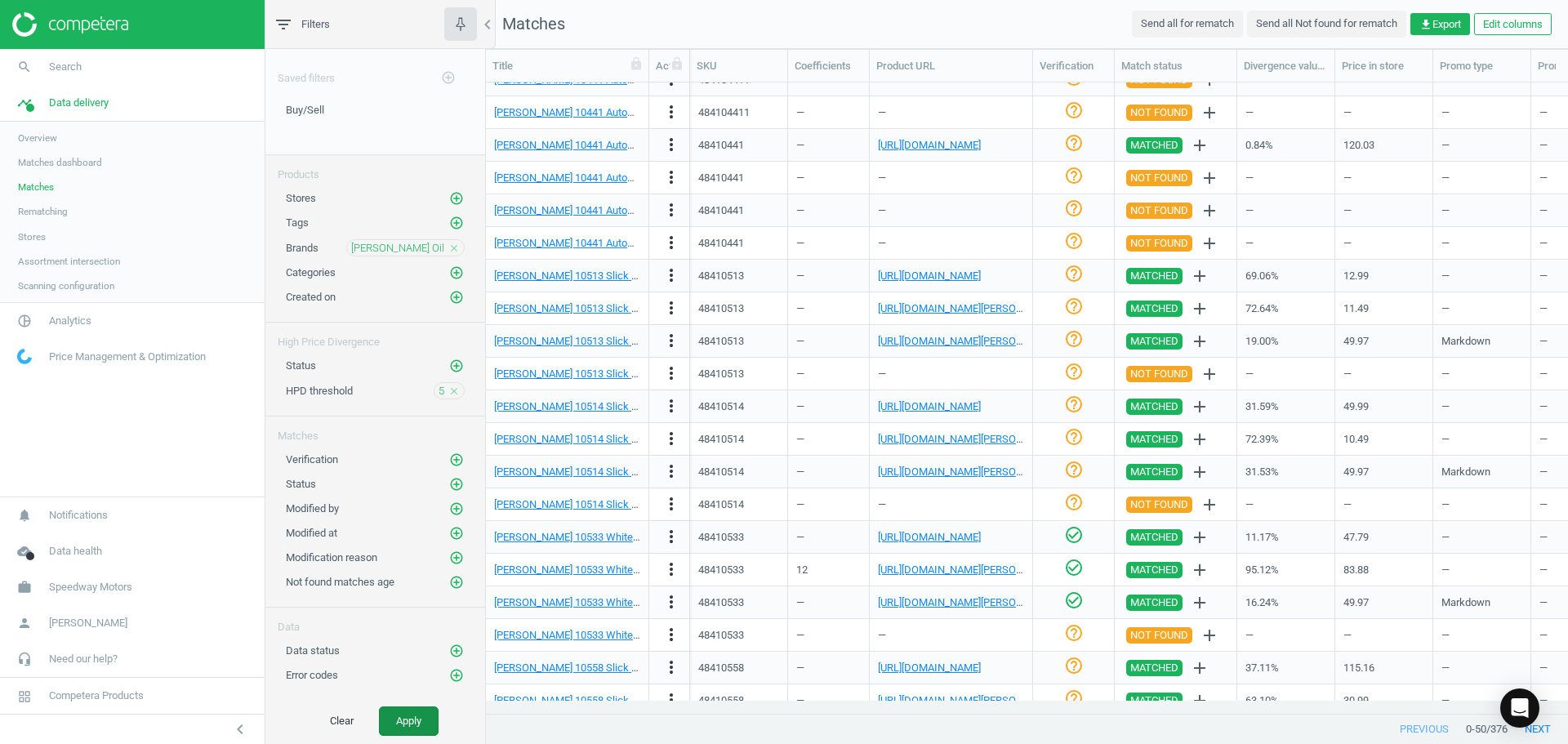
click at [413, 715] on button "Apply" at bounding box center [408, 721] width 59 height 29
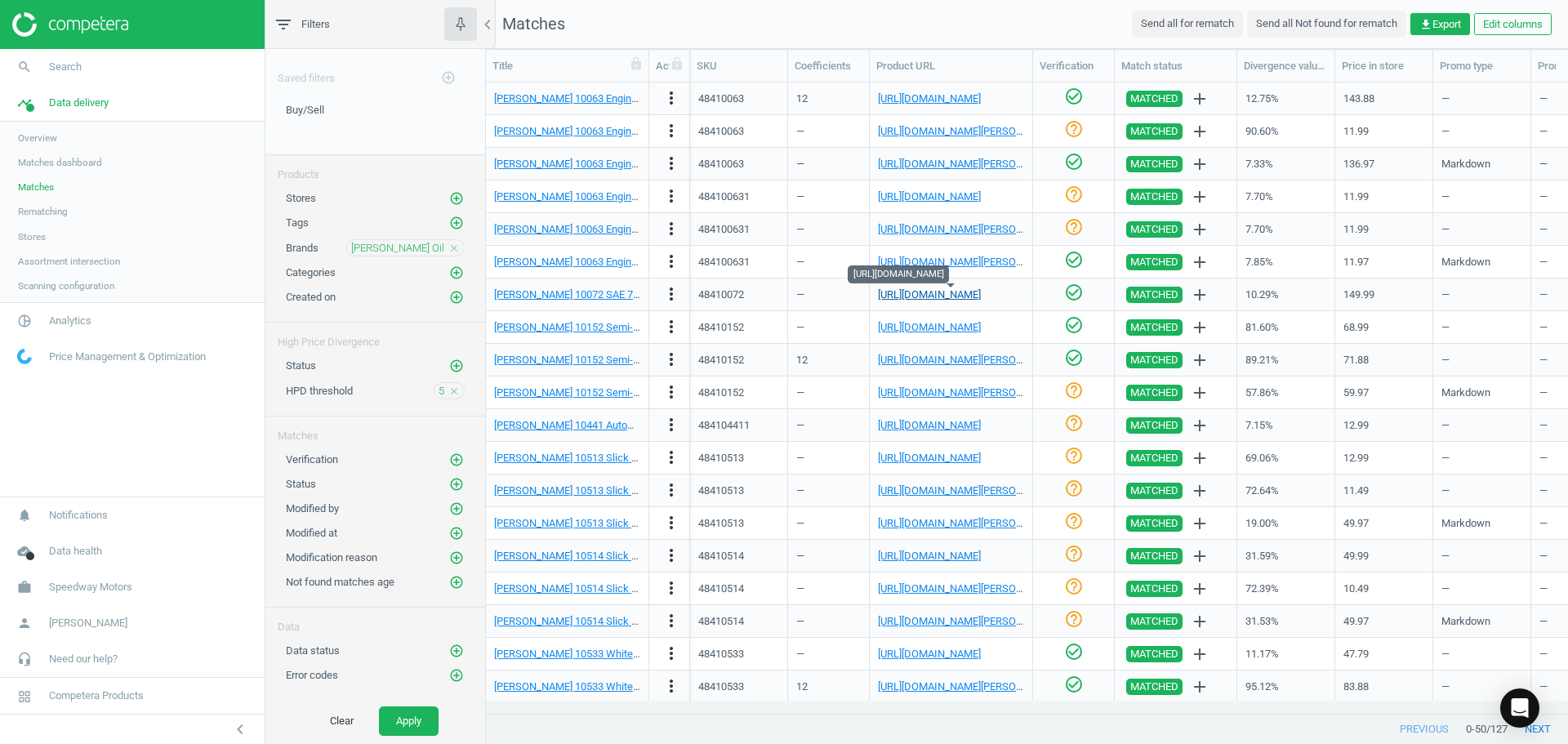
click at [958, 296] on link "[URL][DOMAIN_NAME]" at bounding box center [929, 294] width 102 height 12
click at [601, 294] on link "[PERSON_NAME] 10072 SAE 75W-90 Synthetic Racing Gear Oil, 5 Gallon" at bounding box center [659, 294] width 330 height 12
click at [934, 95] on link "[URL][DOMAIN_NAME]" at bounding box center [929, 98] width 102 height 12
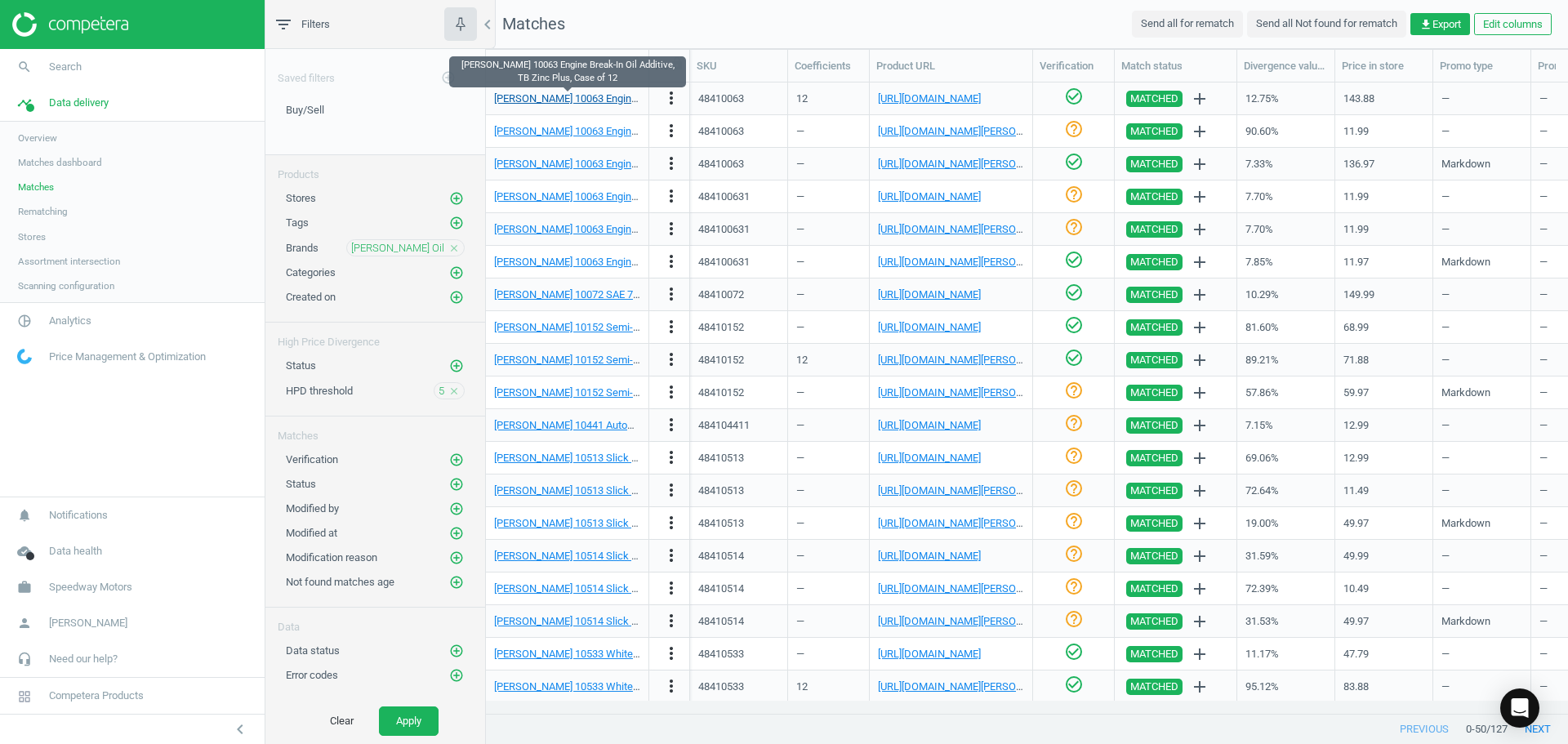
click at [526, 99] on link "[PERSON_NAME] 10063 Engine Break-In Oil Additive, TB Zinc Plus, Case of 12" at bounding box center [672, 98] width 357 height 12
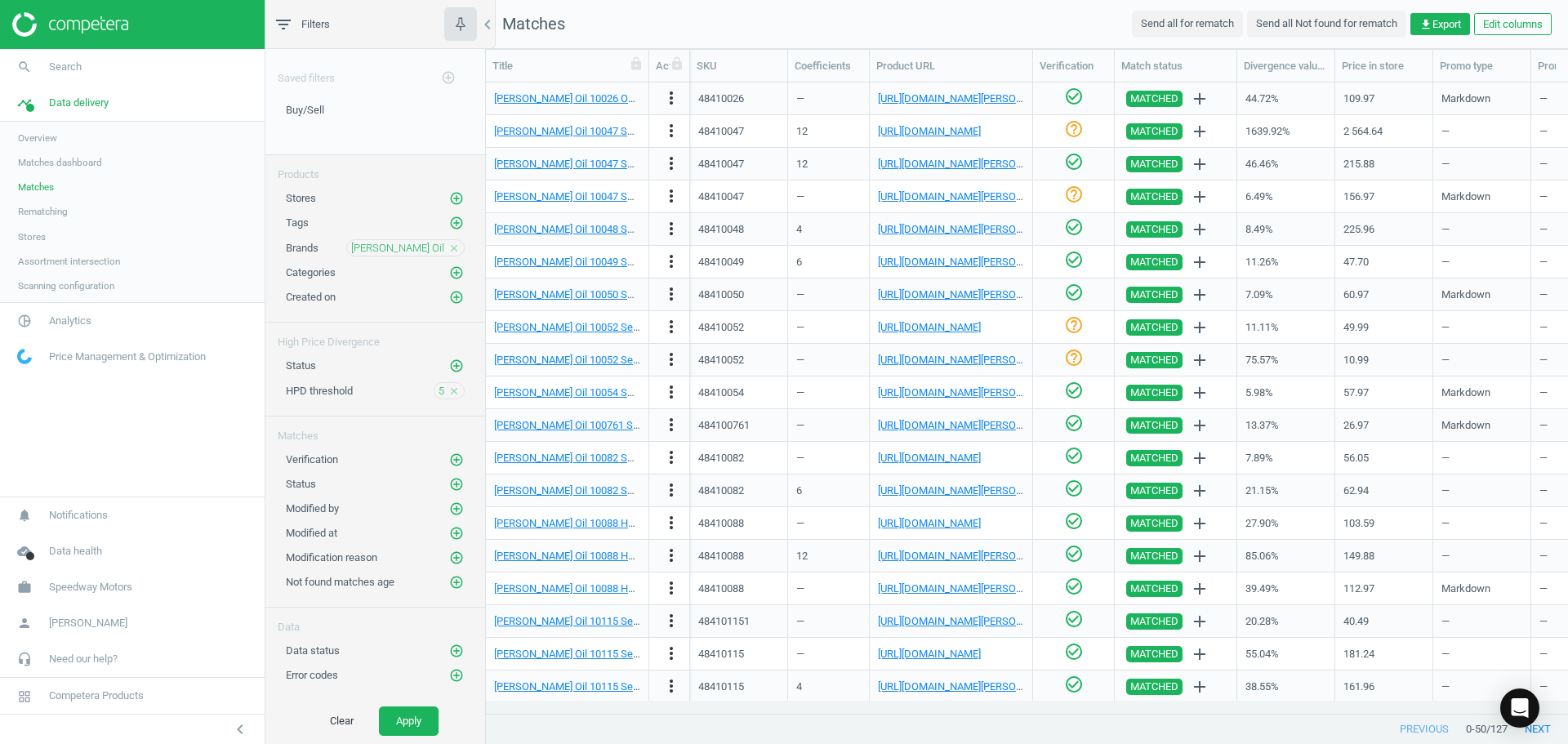
scroll to position [1015, 0]
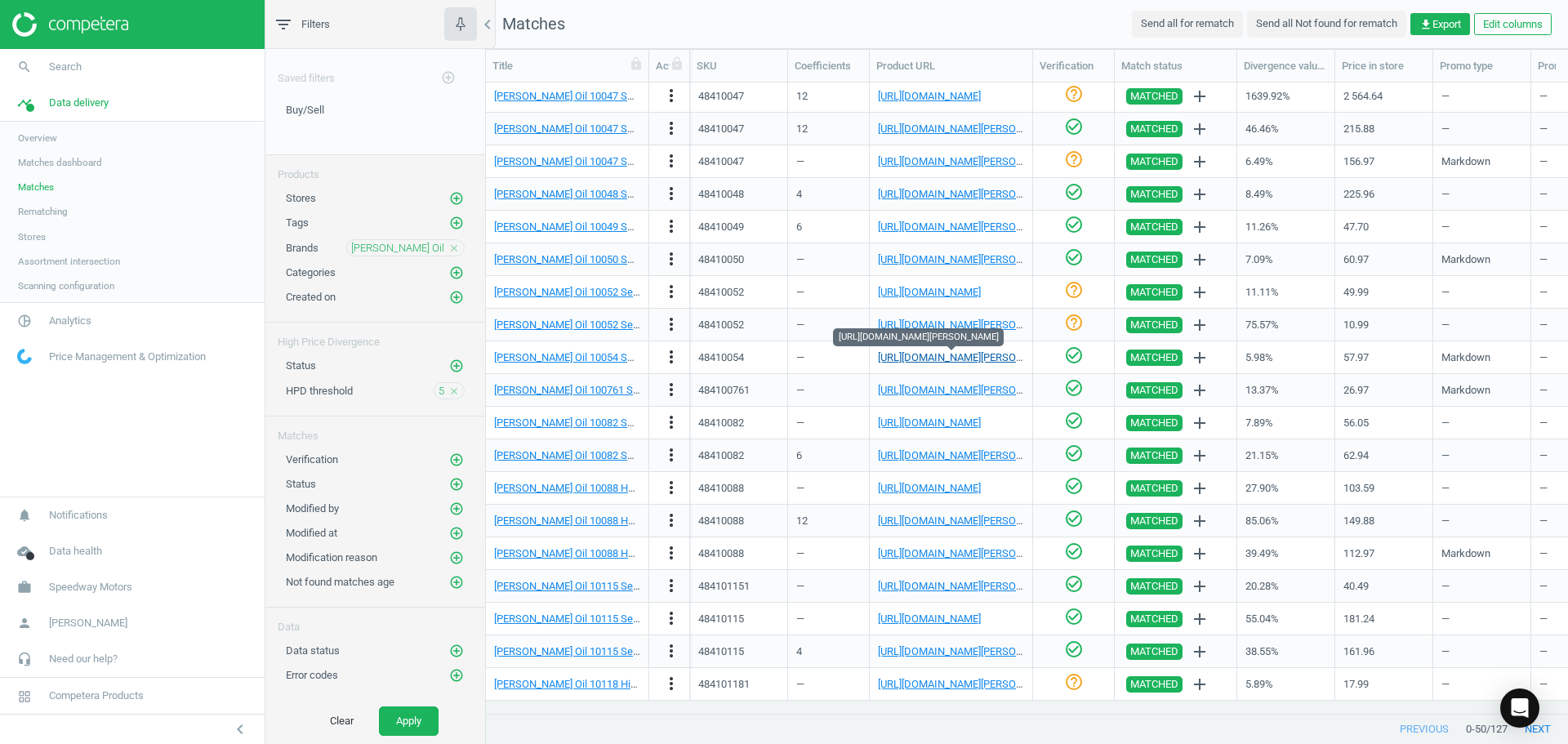
click at [970, 360] on link "[URL][DOMAIN_NAME][PERSON_NAME]" at bounding box center [968, 358] width 181 height 12
click at [575, 358] on link "[PERSON_NAME] Oil 10054 SAE 20W50 Synthetic Engine Oil, Case" at bounding box center [645, 358] width 303 height 12
click at [949, 453] on link "[URL][DOMAIN_NAME][PERSON_NAME]" at bounding box center [968, 455] width 181 height 12
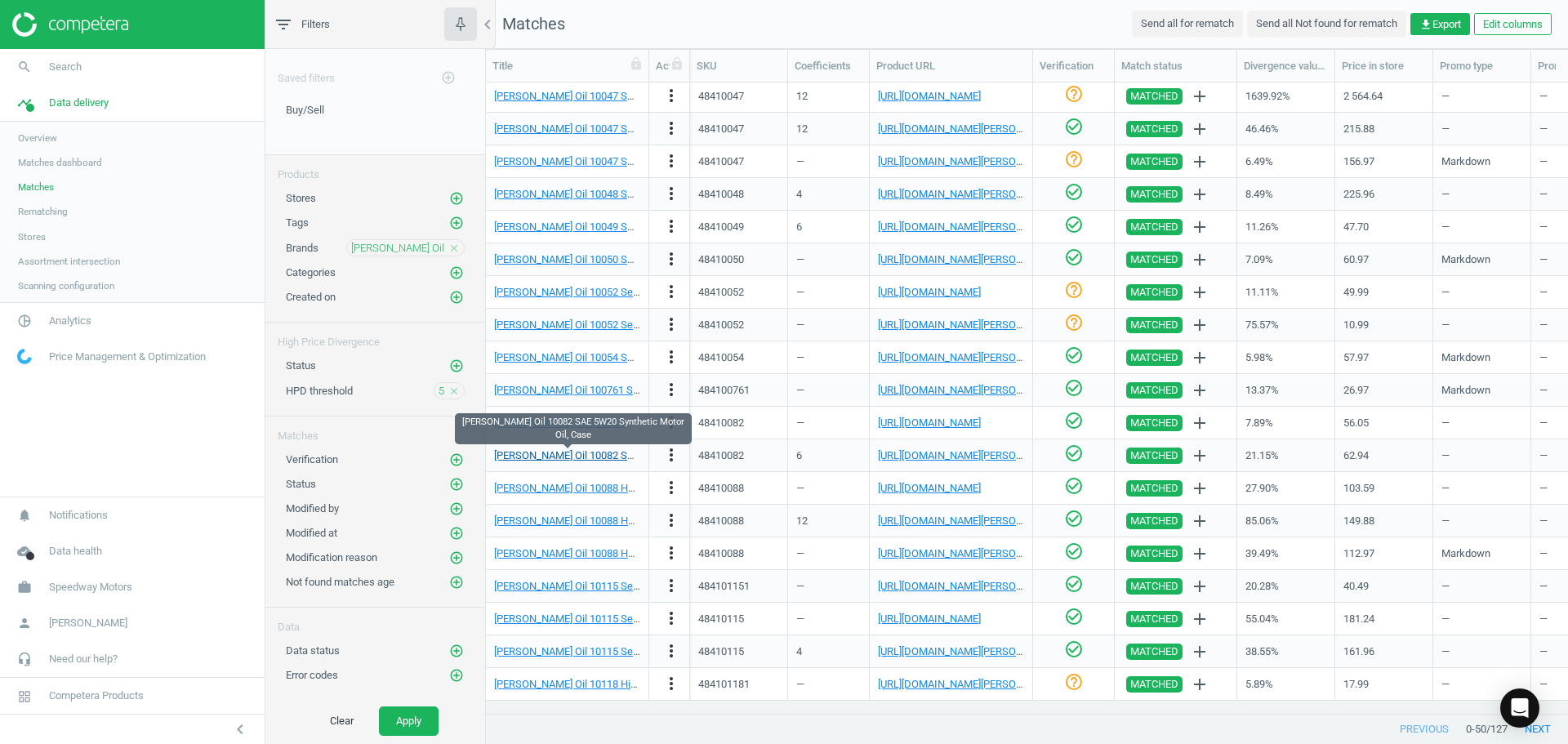
click at [572, 454] on link "[PERSON_NAME] Oil 10082 SAE 5W20 Synthetic Motor Oil, Case" at bounding box center [640, 455] width 293 height 12
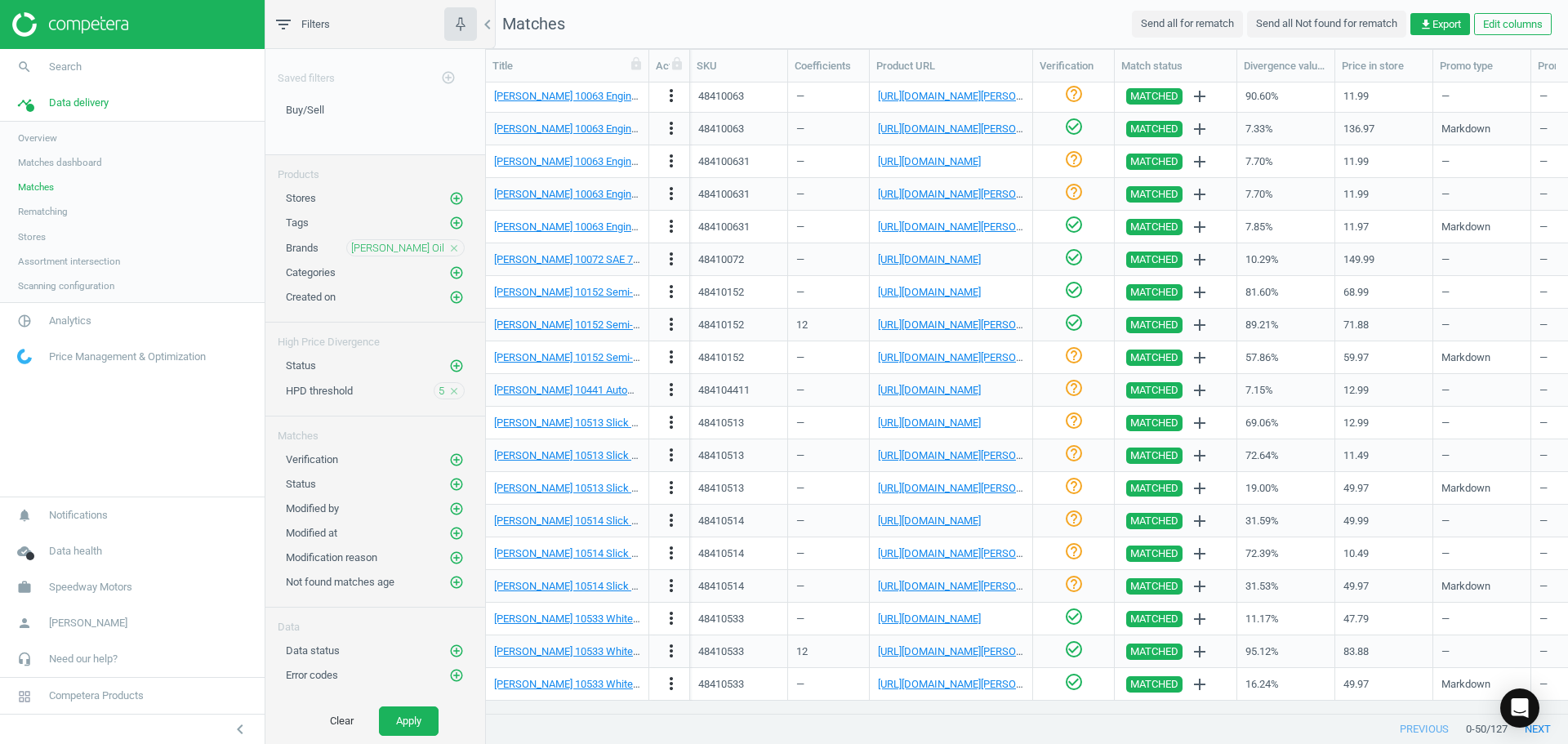
scroll to position [0, 0]
